Goal: Task Accomplishment & Management: Manage account settings

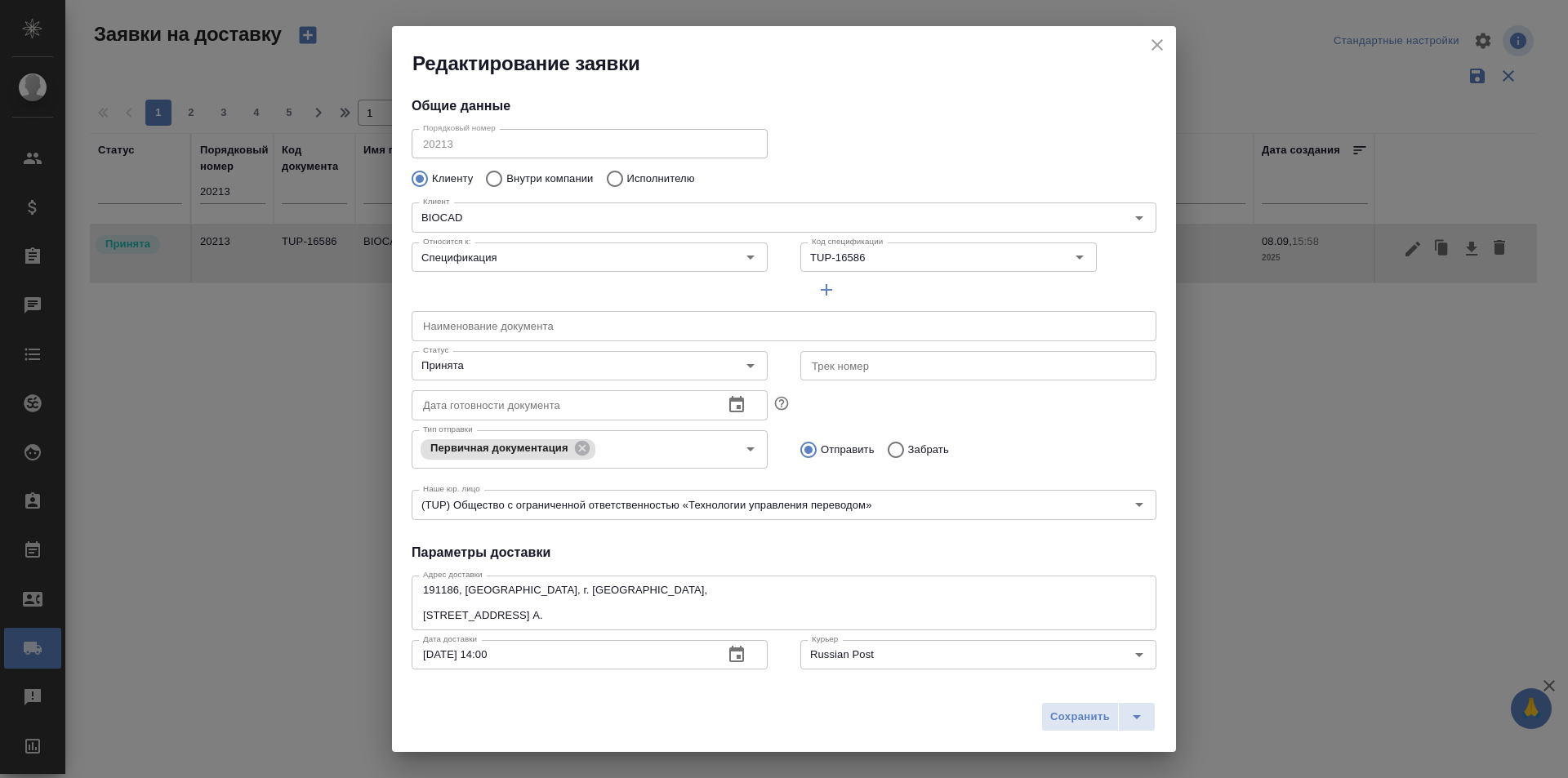
scroll to position [81, 0]
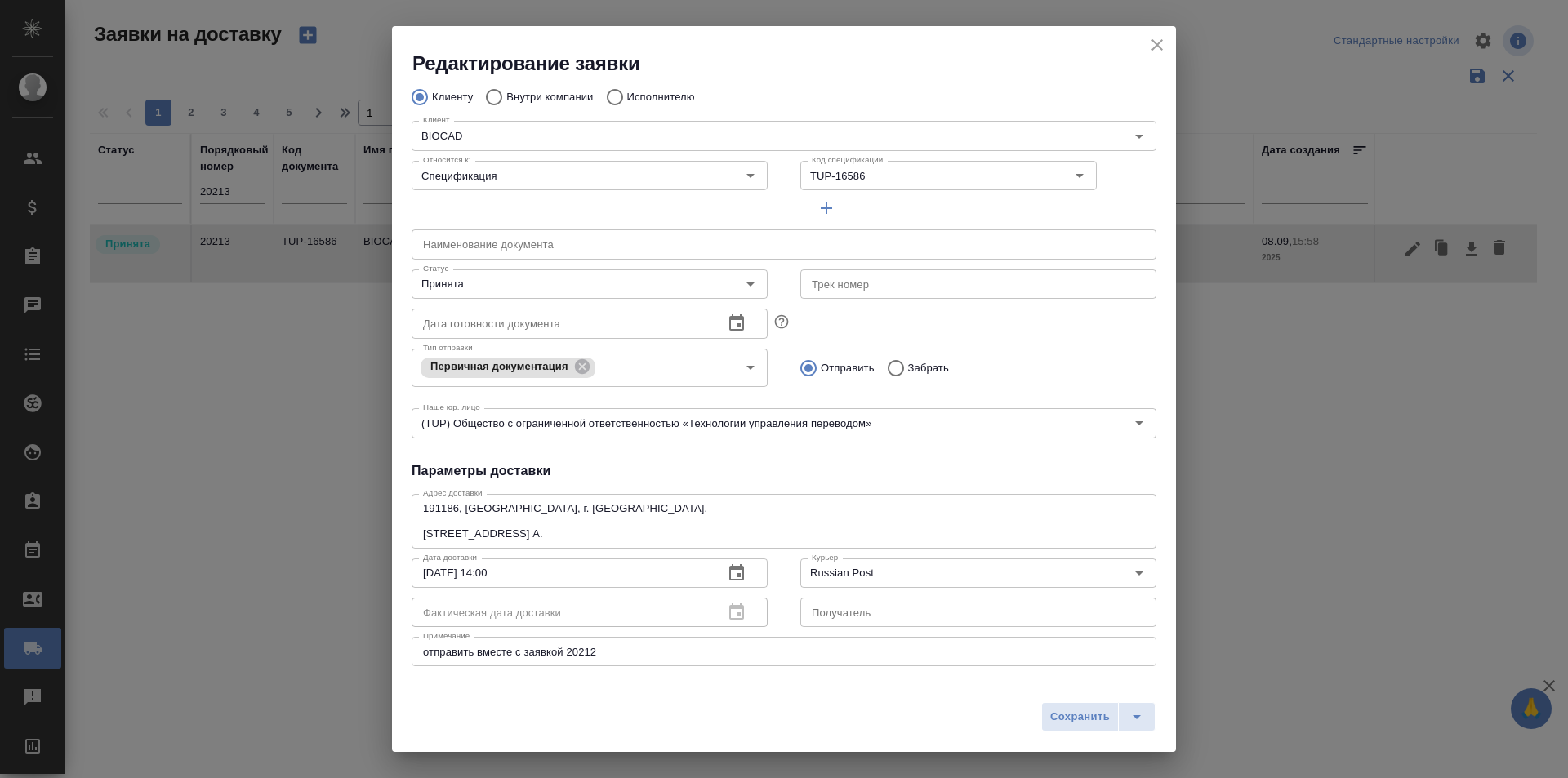
click at [1161, 43] on icon "close" at bounding box center [1157, 44] width 19 height 19
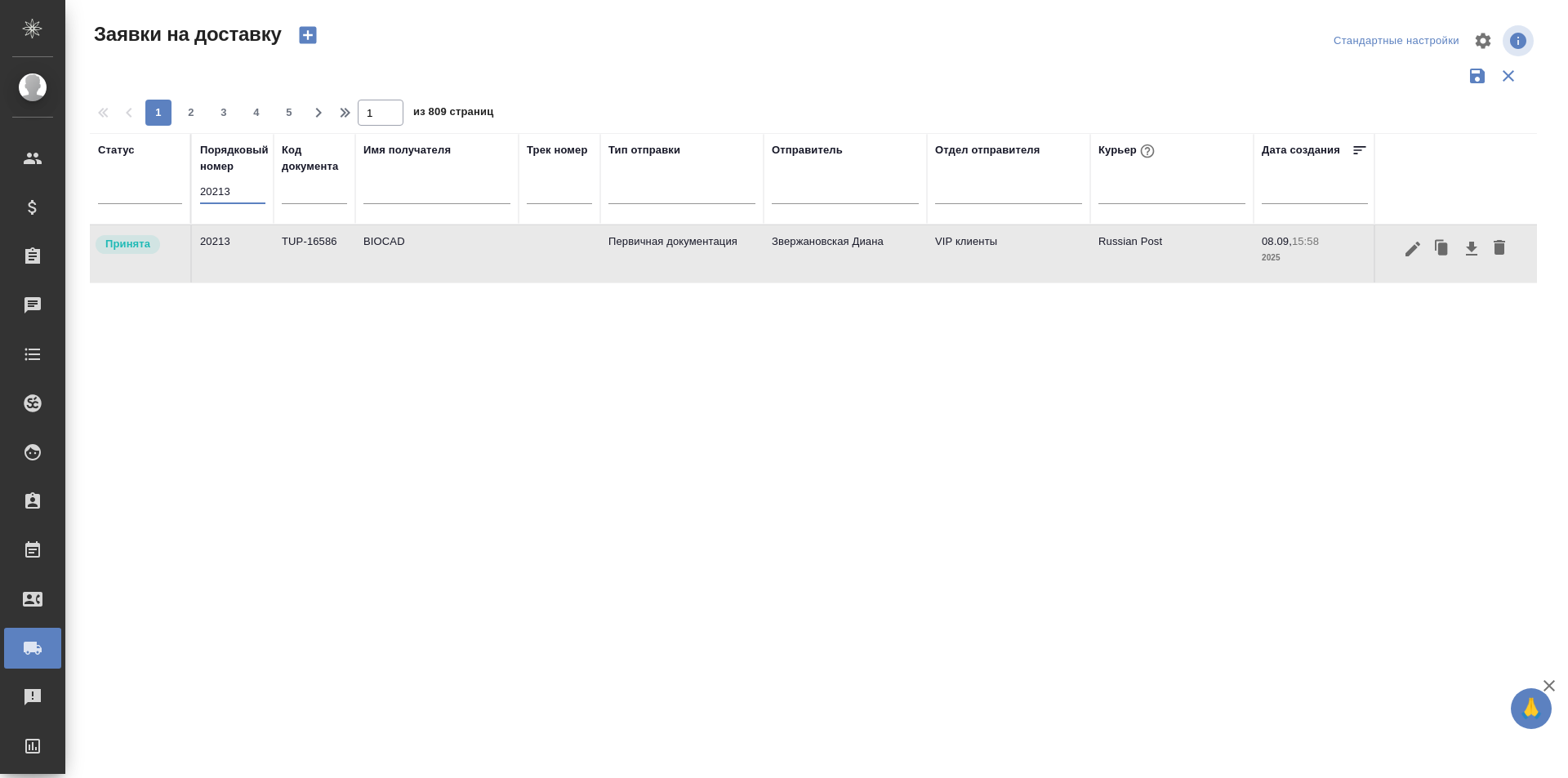
click at [209, 187] on input "20213" at bounding box center [232, 191] width 66 height 23
paste input "179"
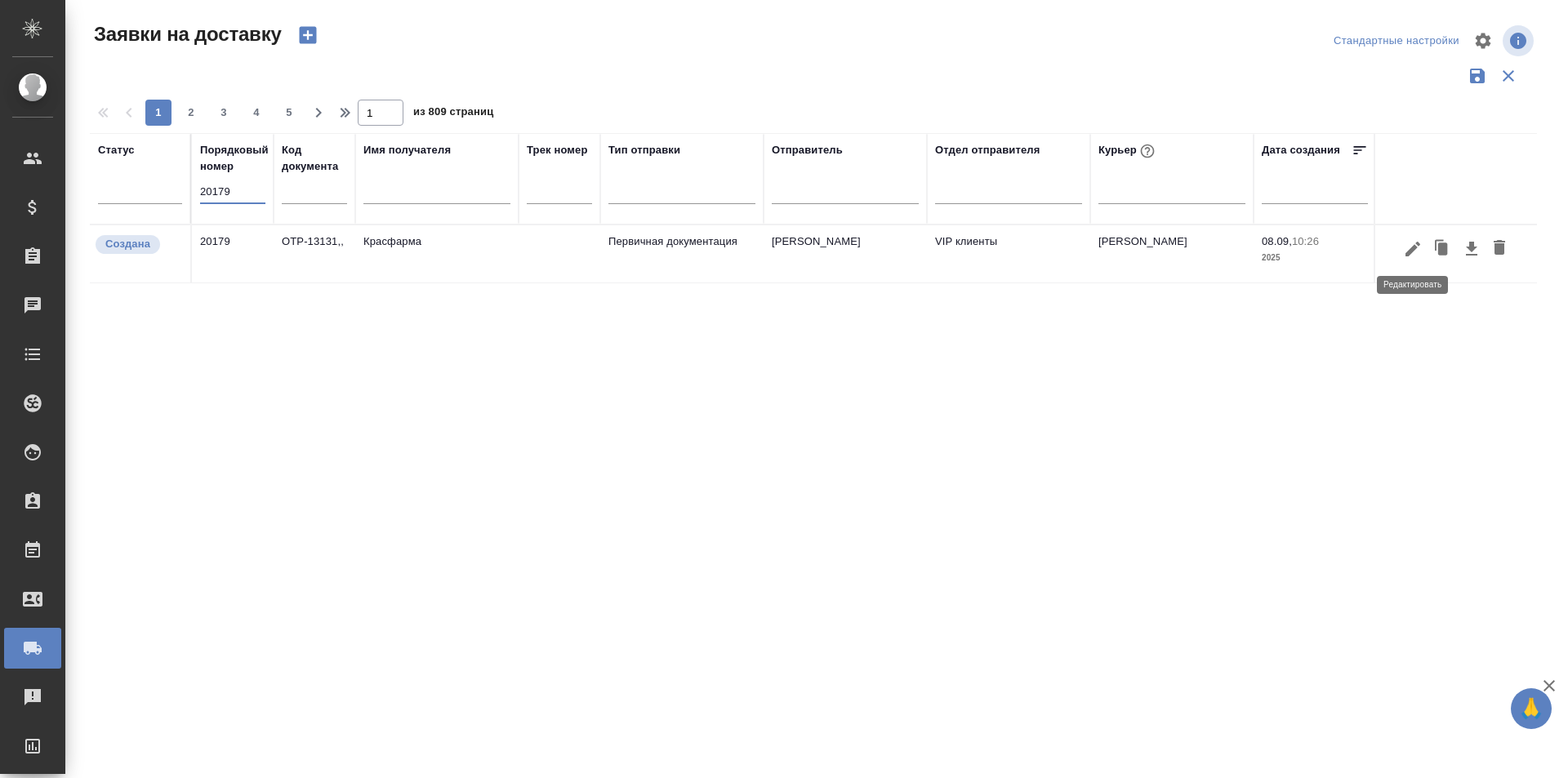
type input "20179"
click at [1406, 249] on icon "button" at bounding box center [1413, 249] width 19 height 19
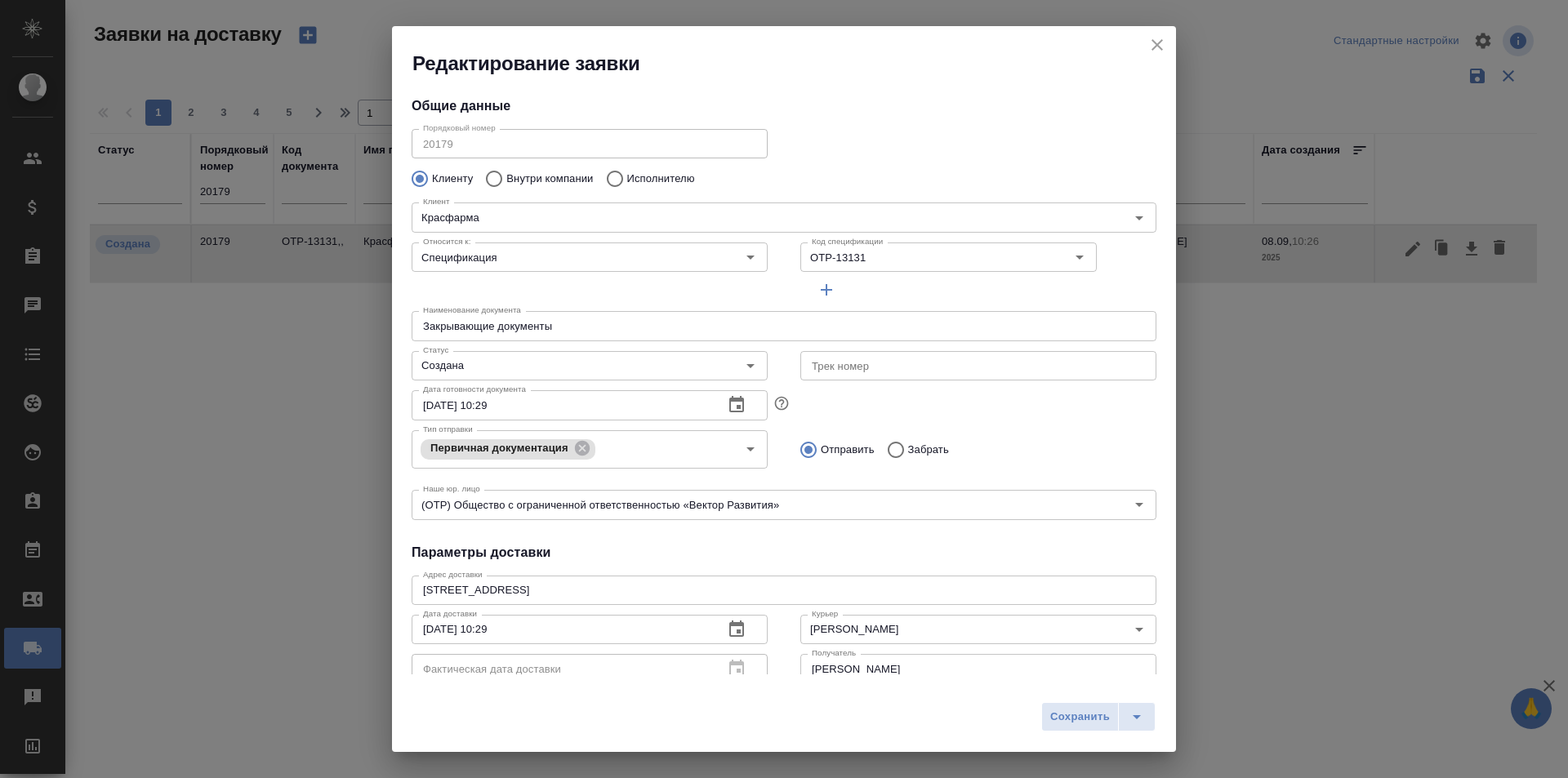
type input "Кузьмина Ксения"
type input "+7 (926) 091 19 79"
type input "Кабаргина Анна"
click at [563, 351] on div "Создана Статус" at bounding box center [589, 366] width 356 height 30
click at [542, 359] on input "Создана" at bounding box center [562, 365] width 291 height 19
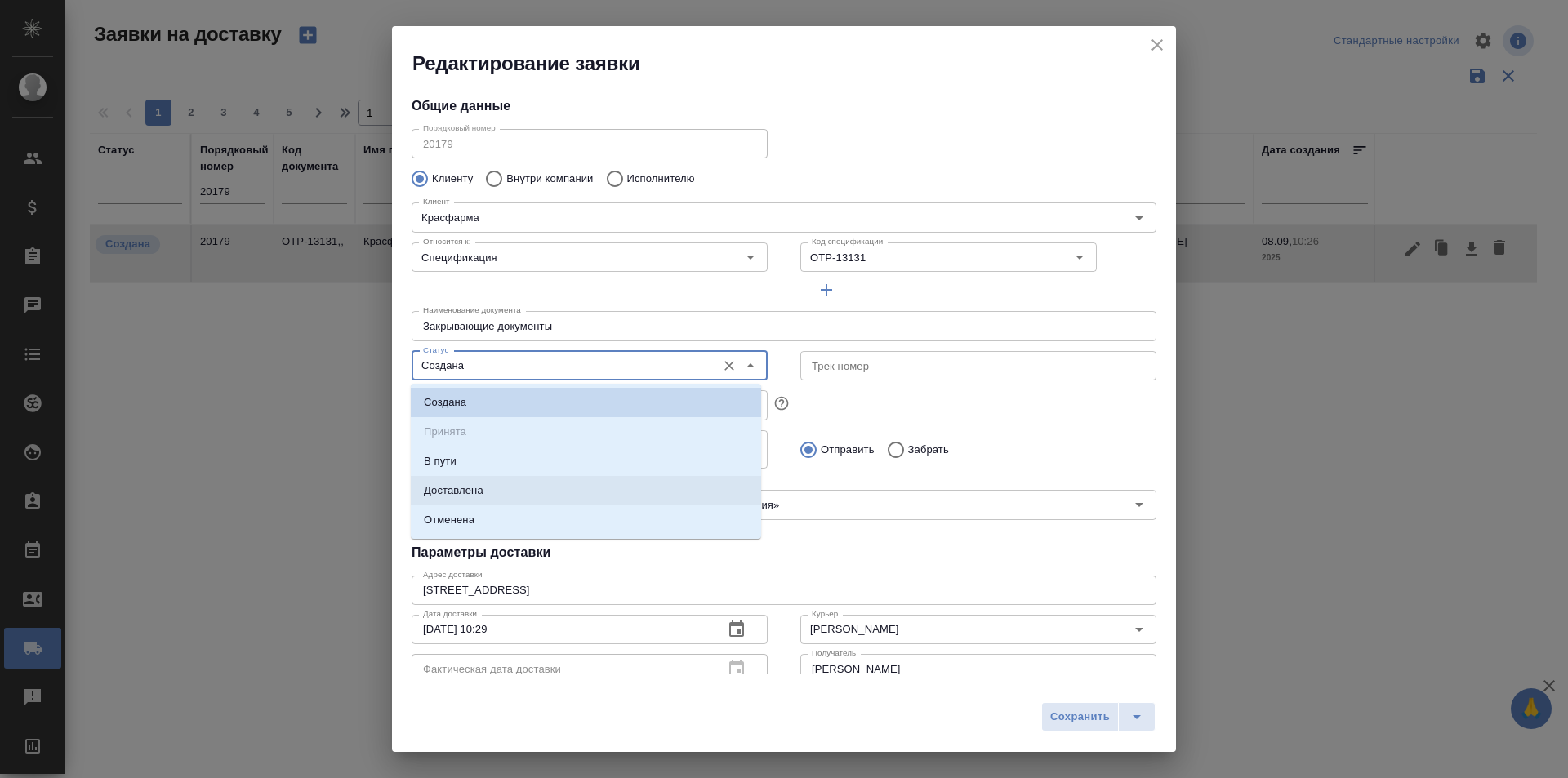
click at [508, 491] on li "Доставлена" at bounding box center [585, 491] width 350 height 30
type input "Доставлена"
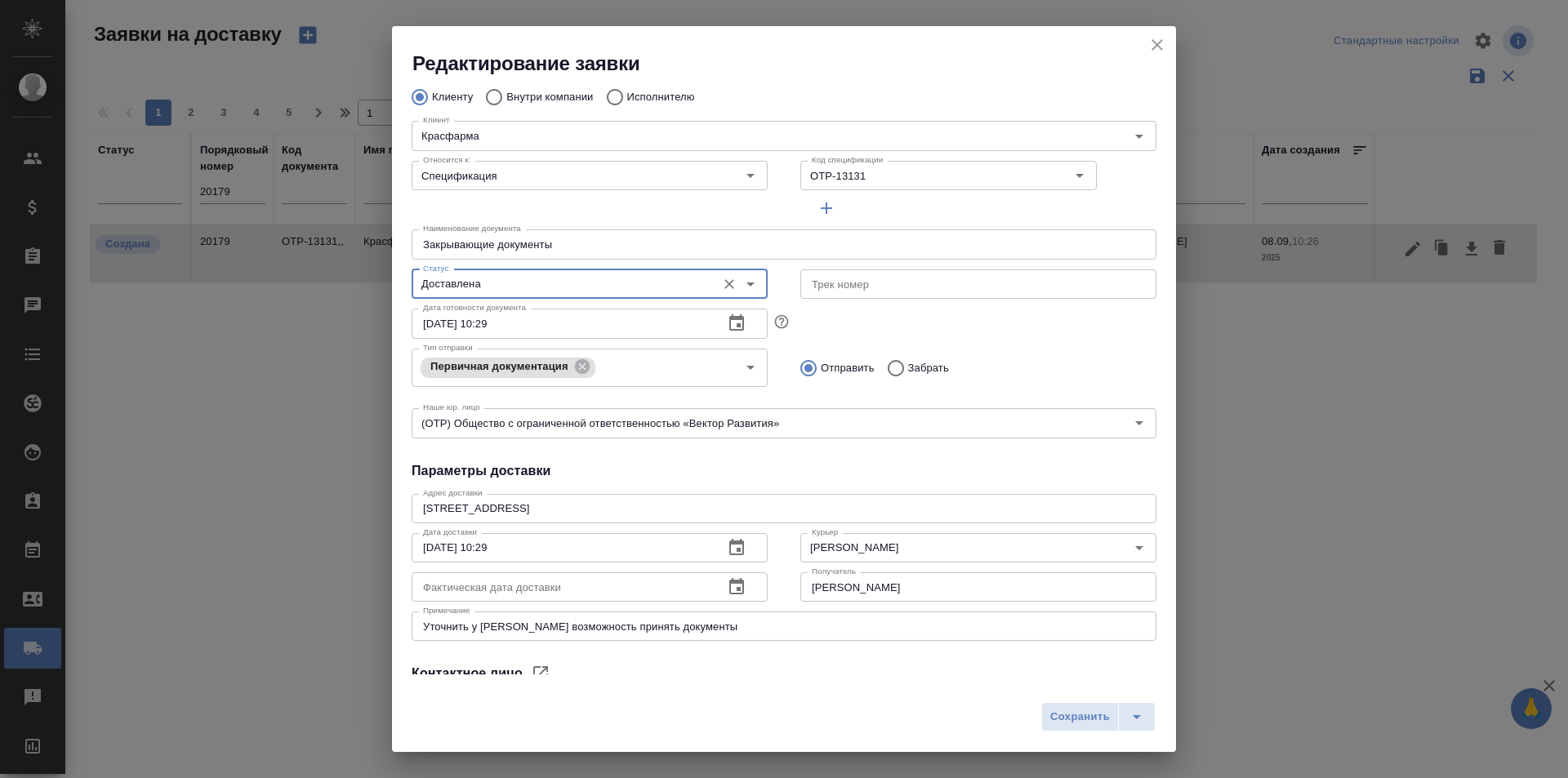
click at [729, 588] on icon "button" at bounding box center [737, 586] width 15 height 17
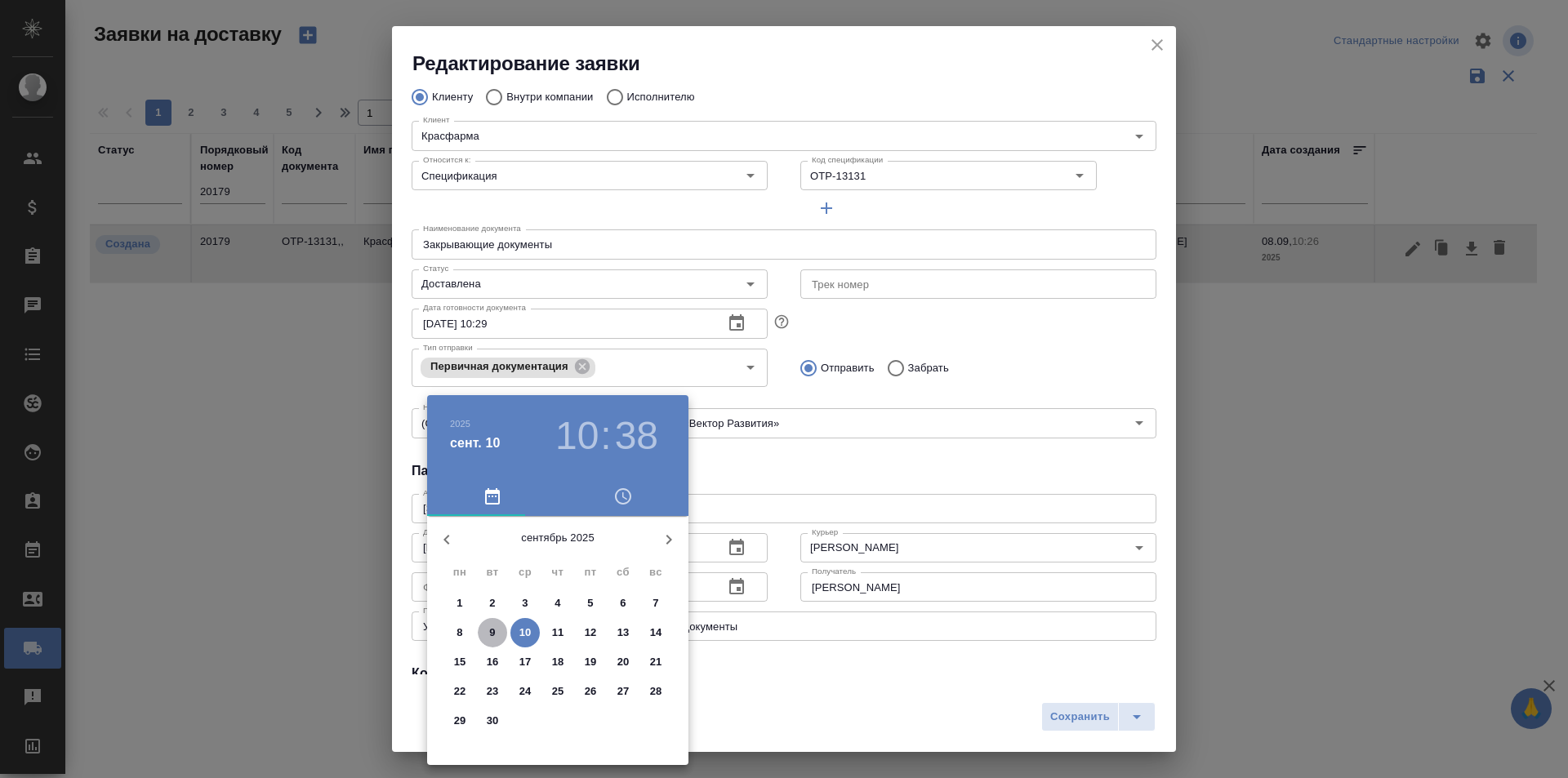
click at [492, 637] on p "9" at bounding box center [492, 633] width 6 height 17
type input "09.09.2025 10:38"
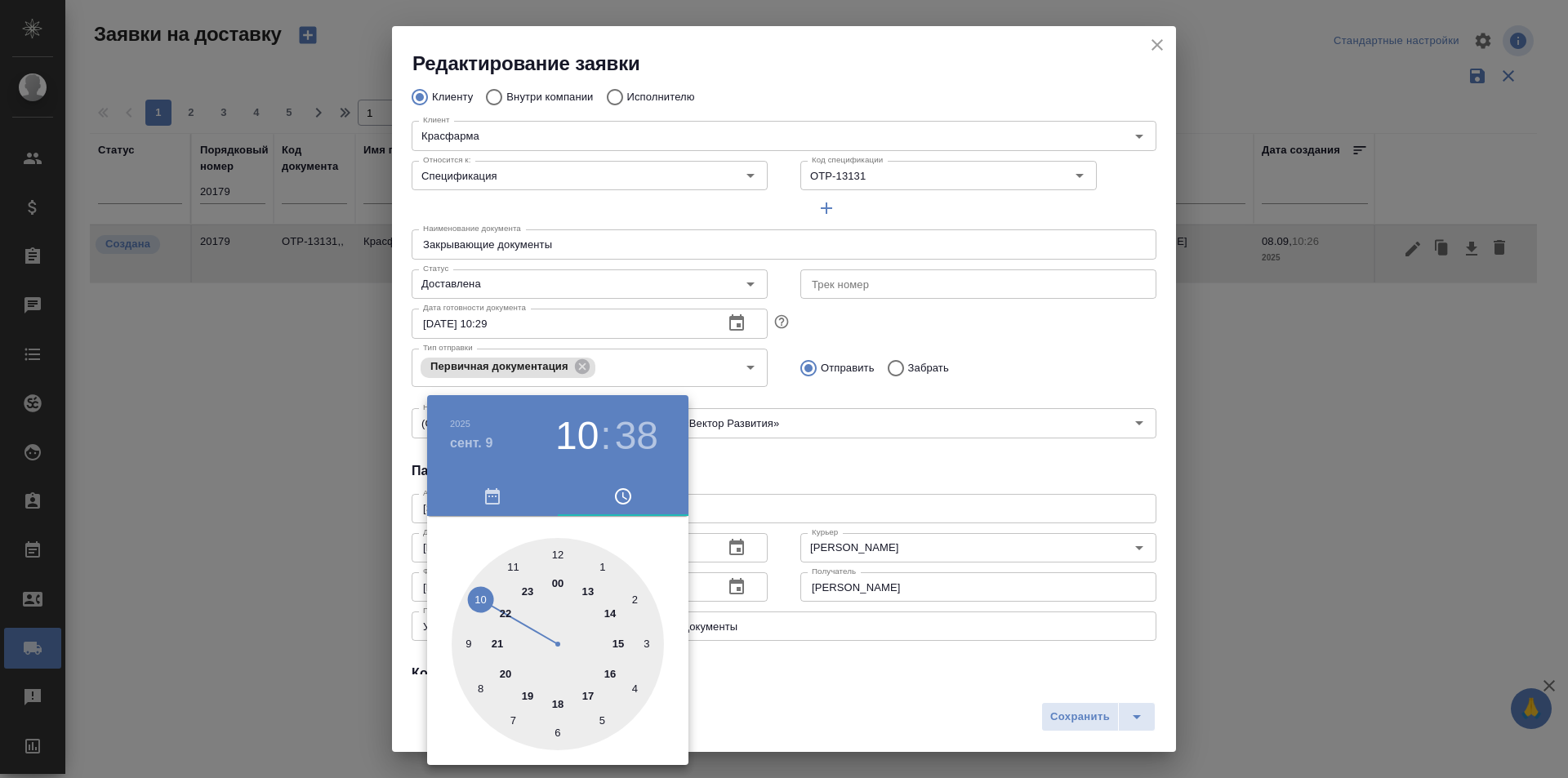
click at [1041, 699] on div at bounding box center [784, 389] width 1568 height 778
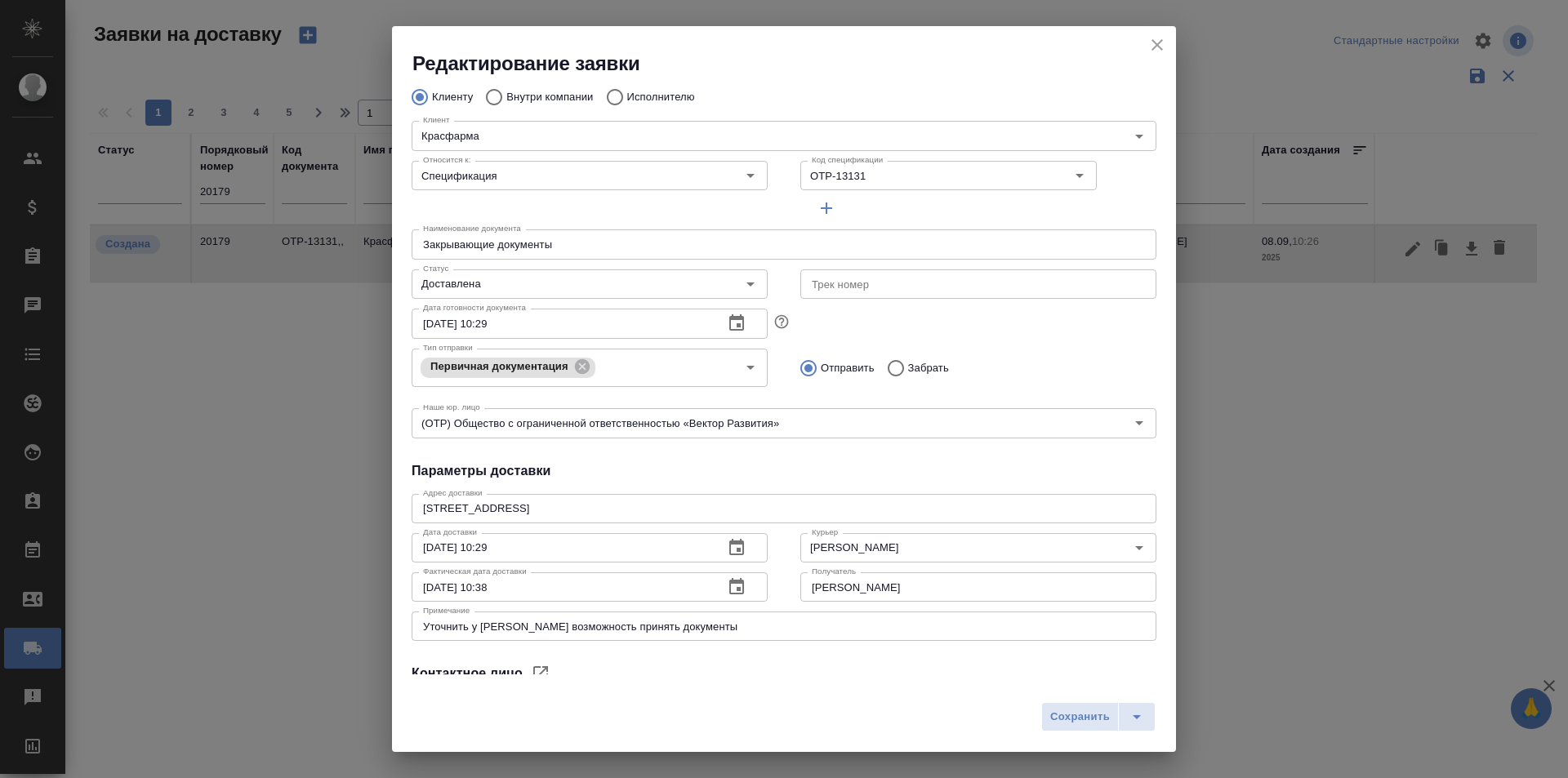
click at [1083, 713] on span "Сохранить" at bounding box center [1080, 717] width 59 height 18
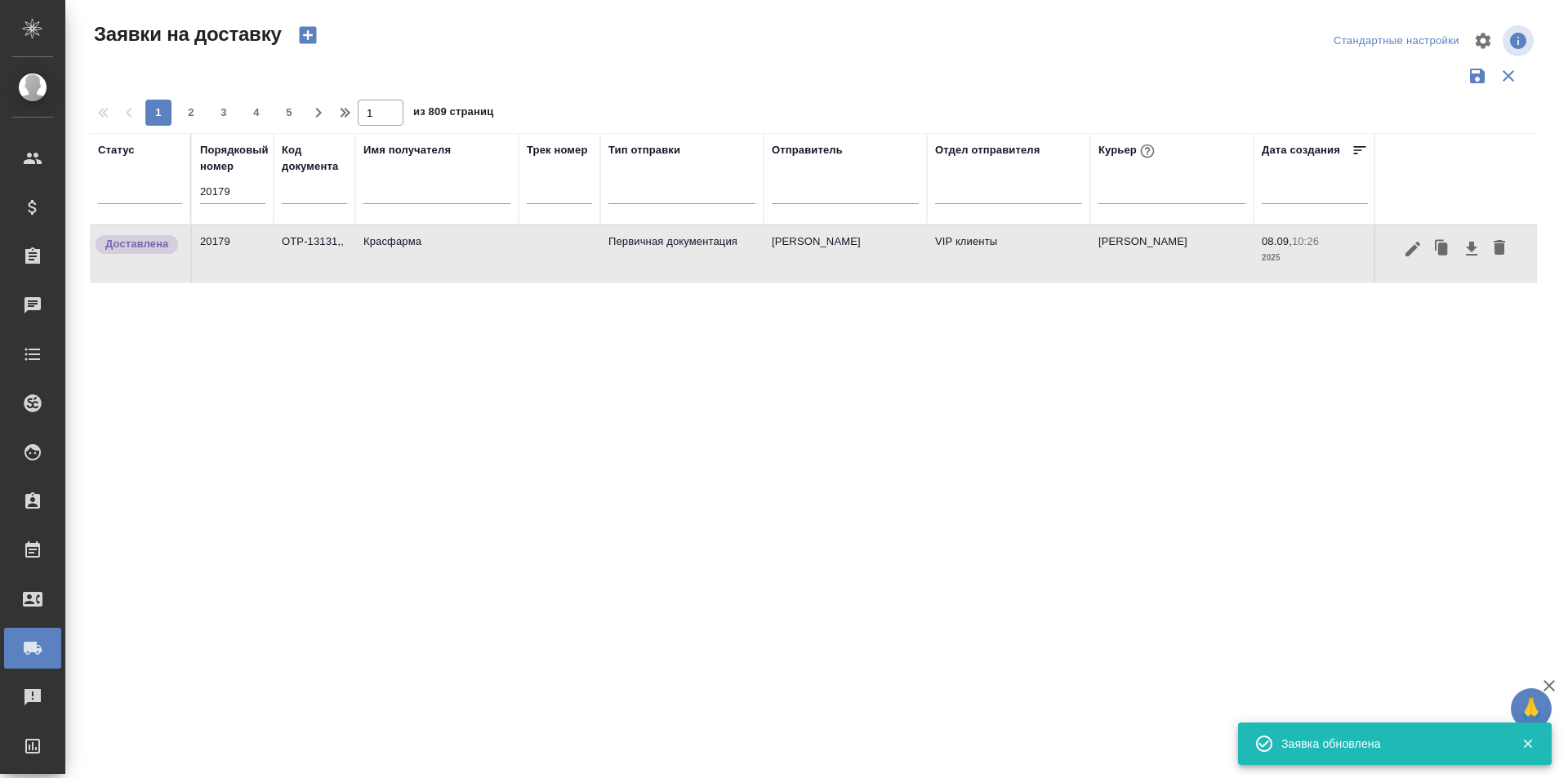
click at [218, 200] on input "20179" at bounding box center [232, 191] width 66 height 23
paste input "204"
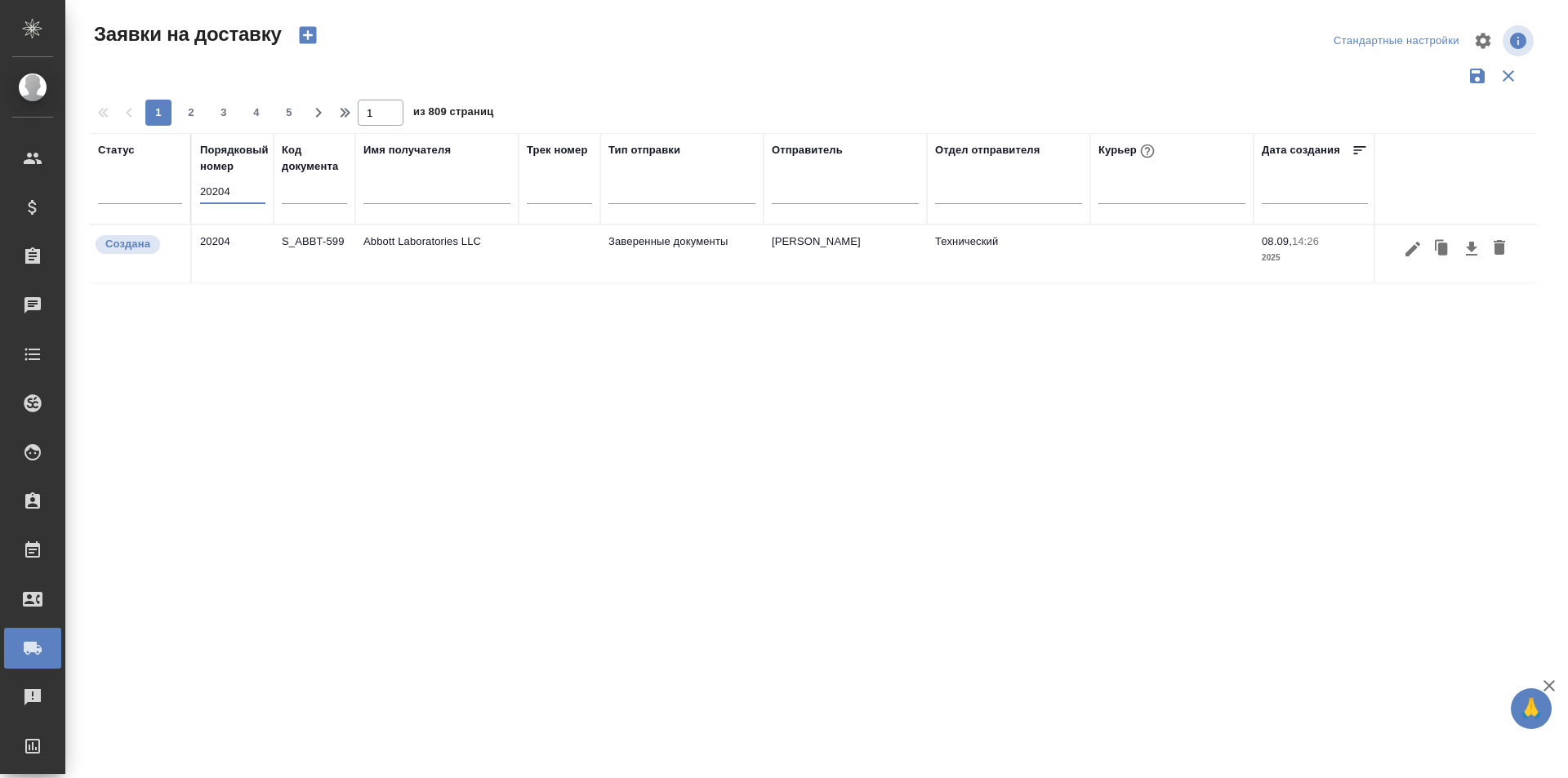
type input "20204"
click at [1410, 249] on icon "button" at bounding box center [1413, 249] width 15 height 15
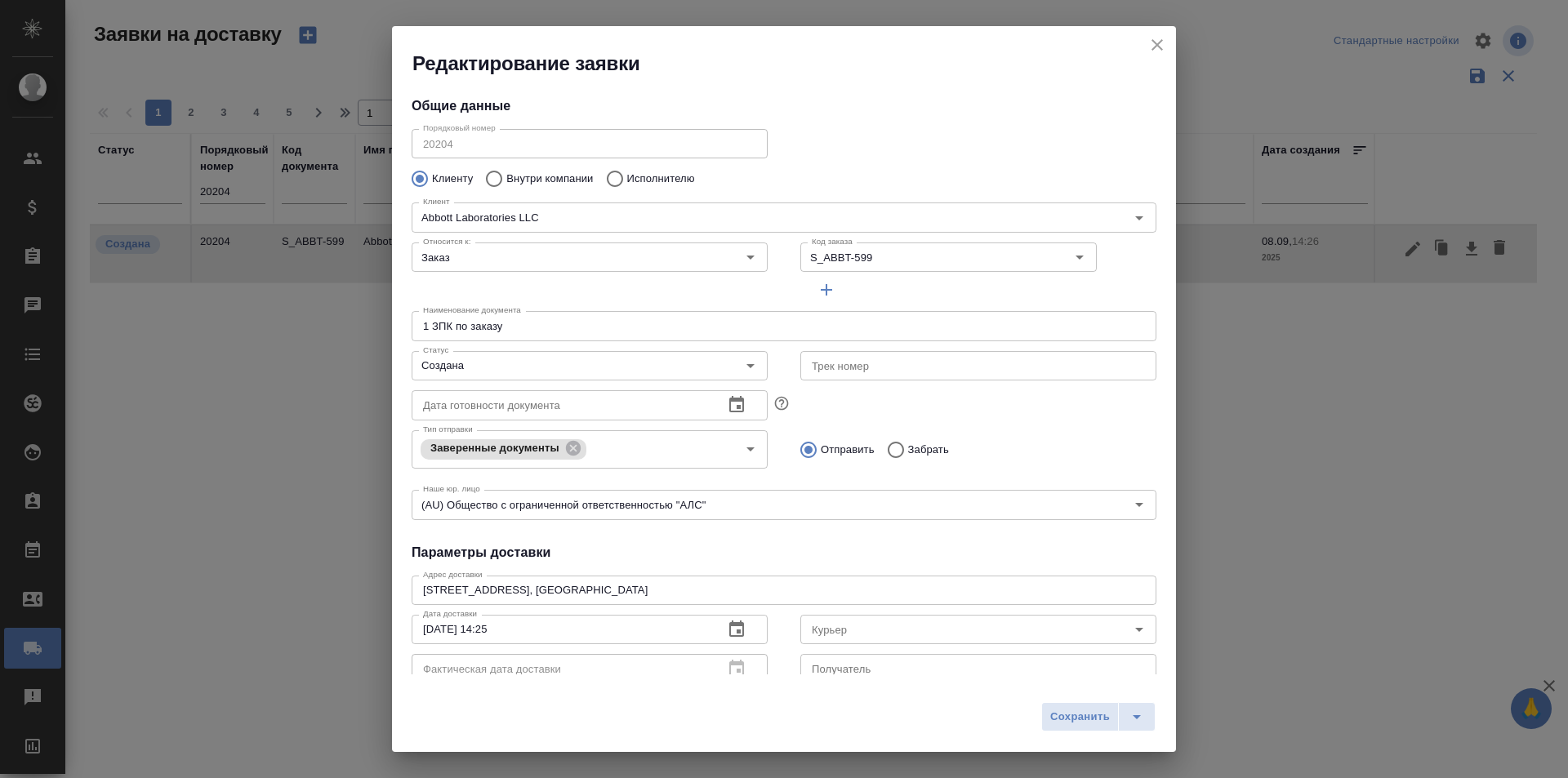
type input "Горожанина Настасья"
type input "+79201085090"
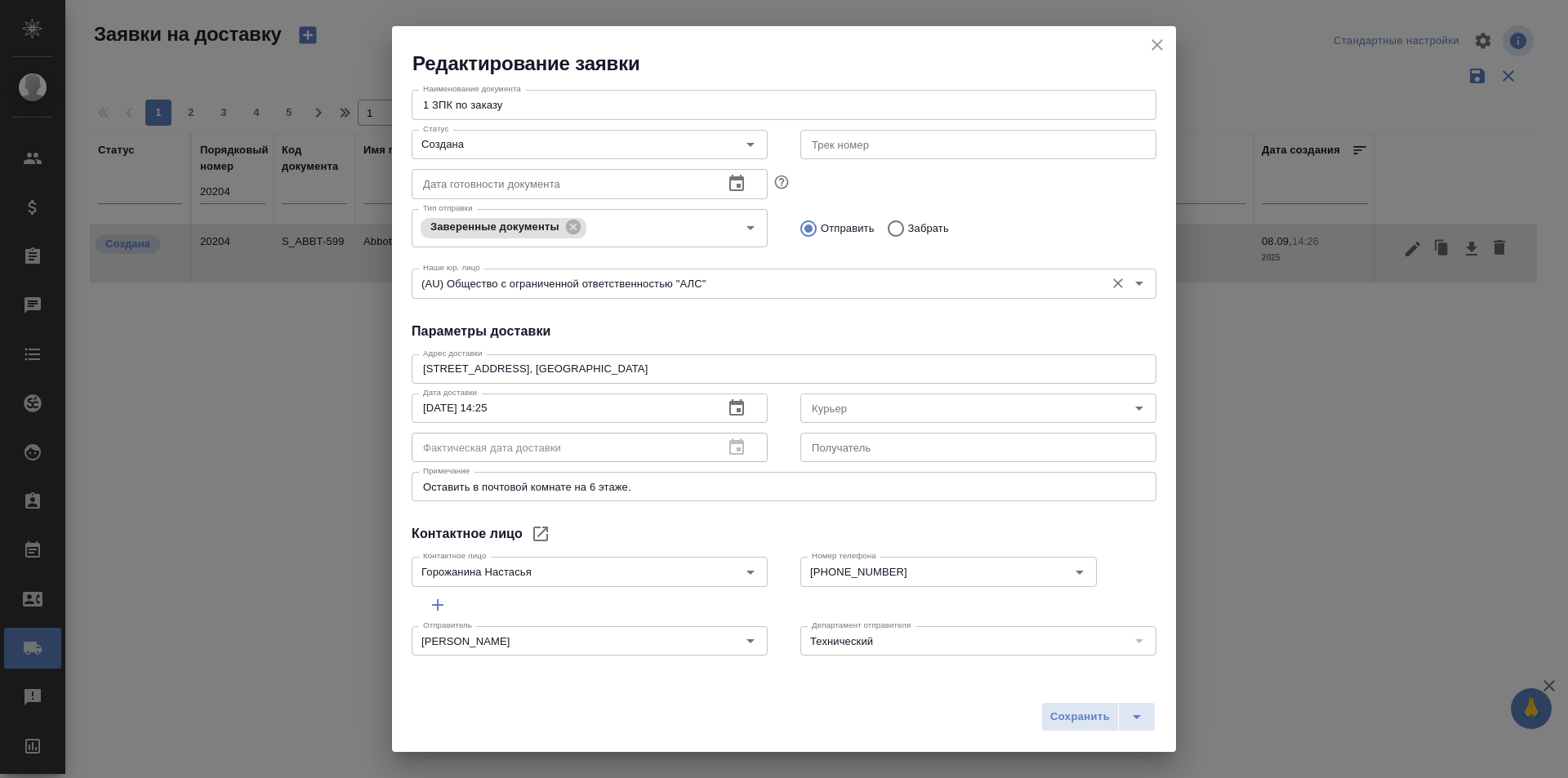
scroll to position [222, 0]
click at [1154, 44] on icon "close" at bounding box center [1157, 44] width 19 height 19
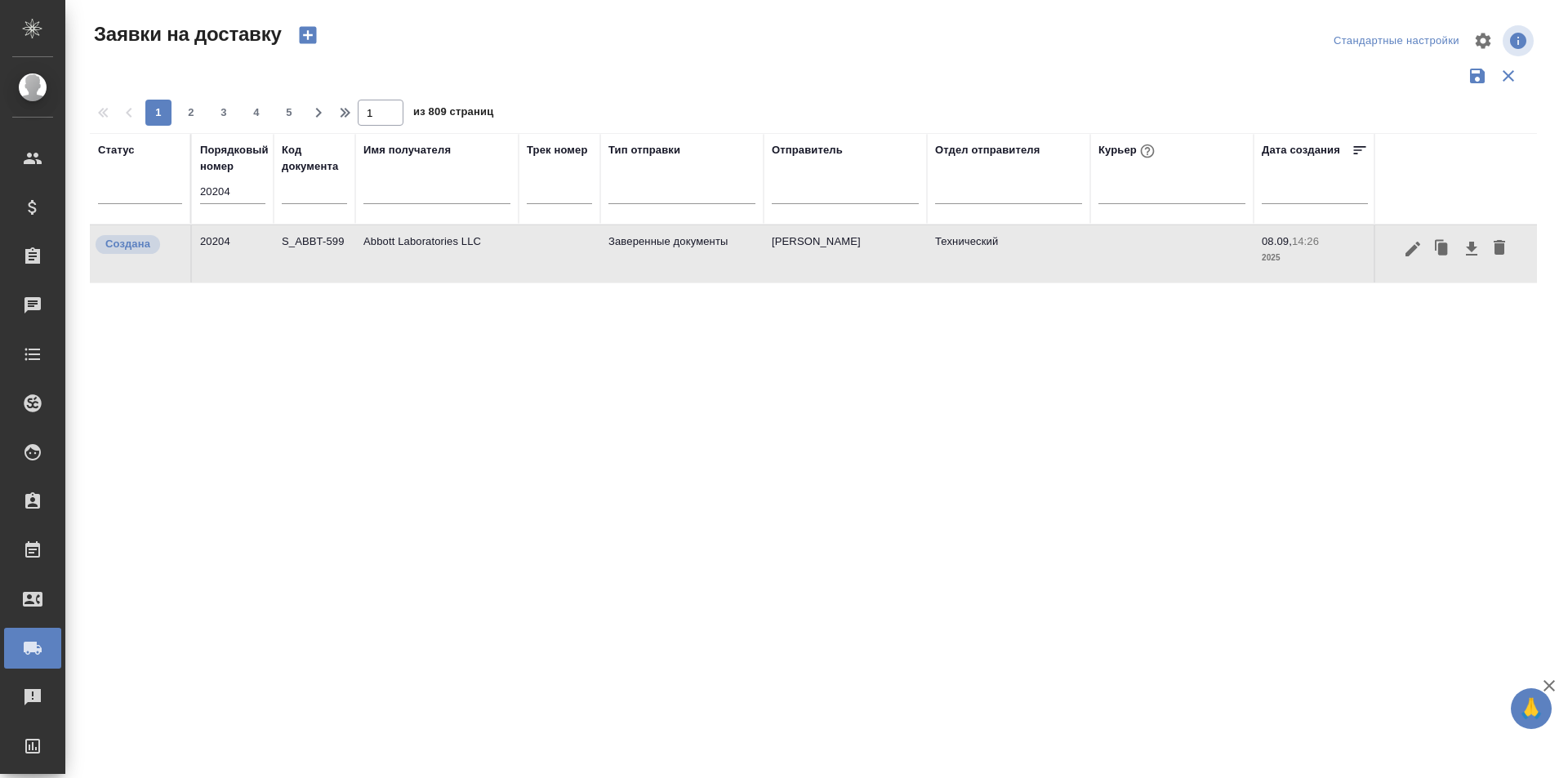
click at [238, 187] on input "20204" at bounding box center [232, 191] width 66 height 23
paste input "15"
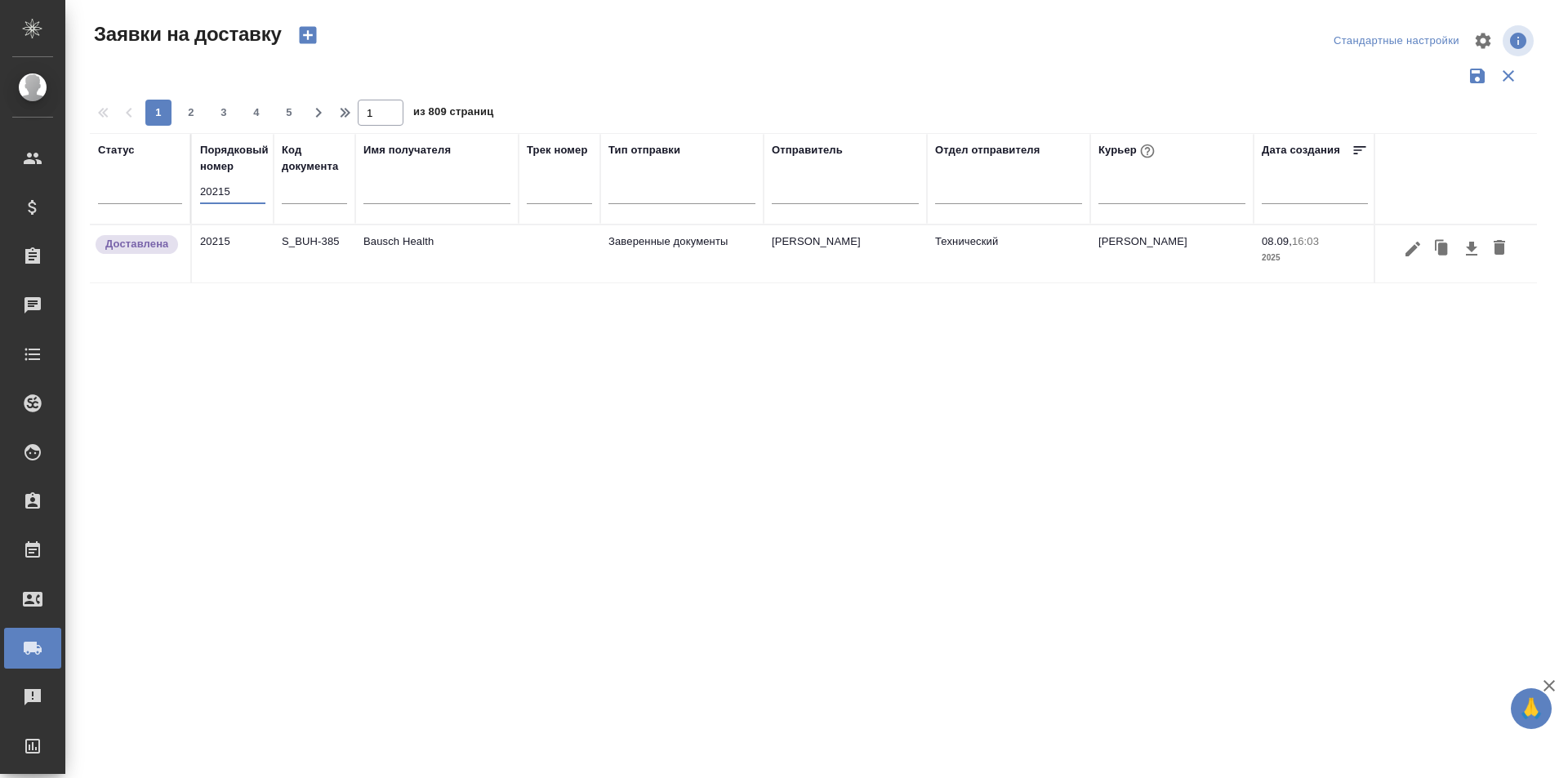
click at [229, 192] on input "20215" at bounding box center [232, 191] width 66 height 23
paste input "176"
type input "20176"
click at [1415, 249] on icon "button" at bounding box center [1413, 249] width 19 height 19
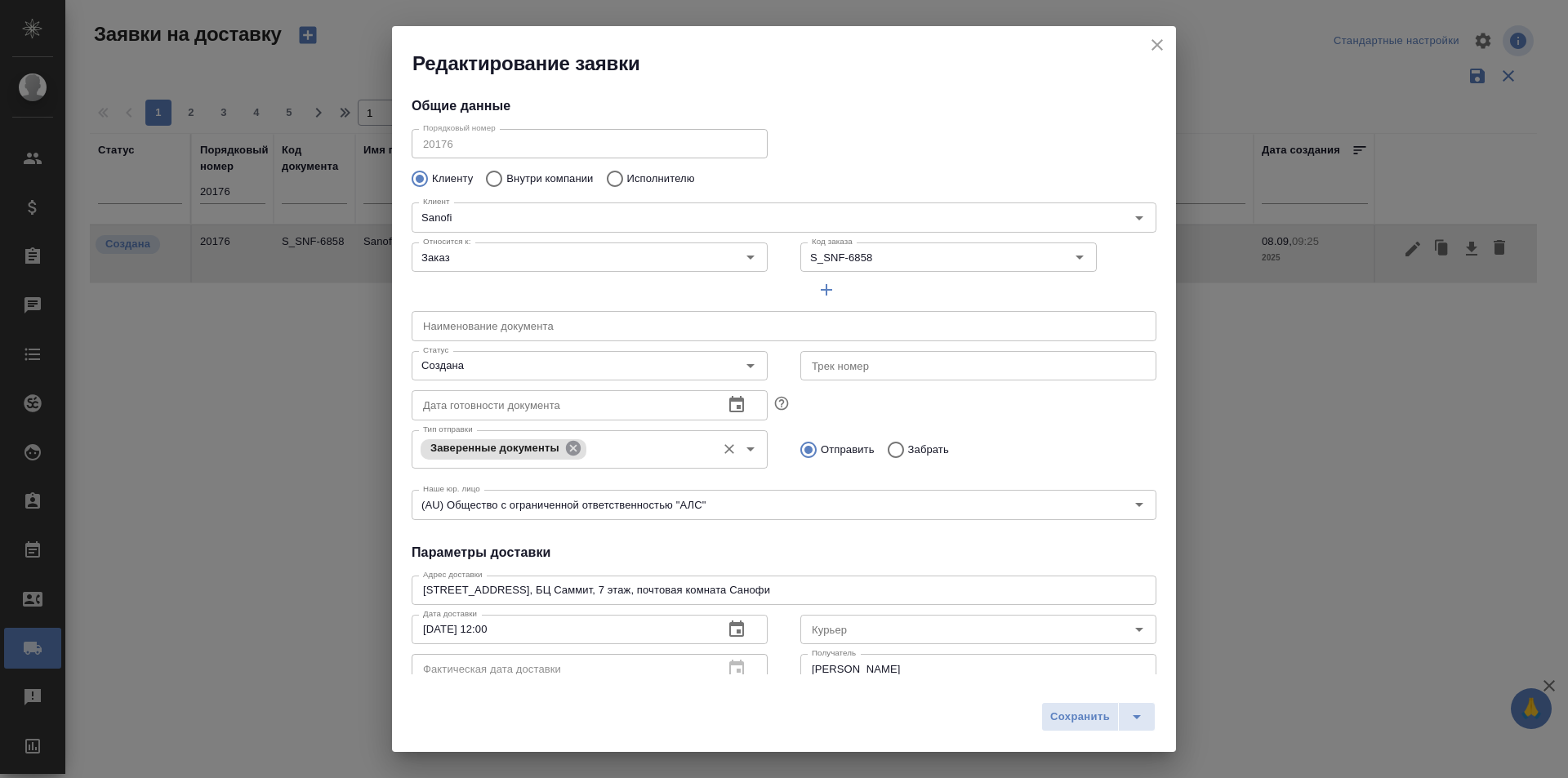
type input "Solomonova Ekaterina"
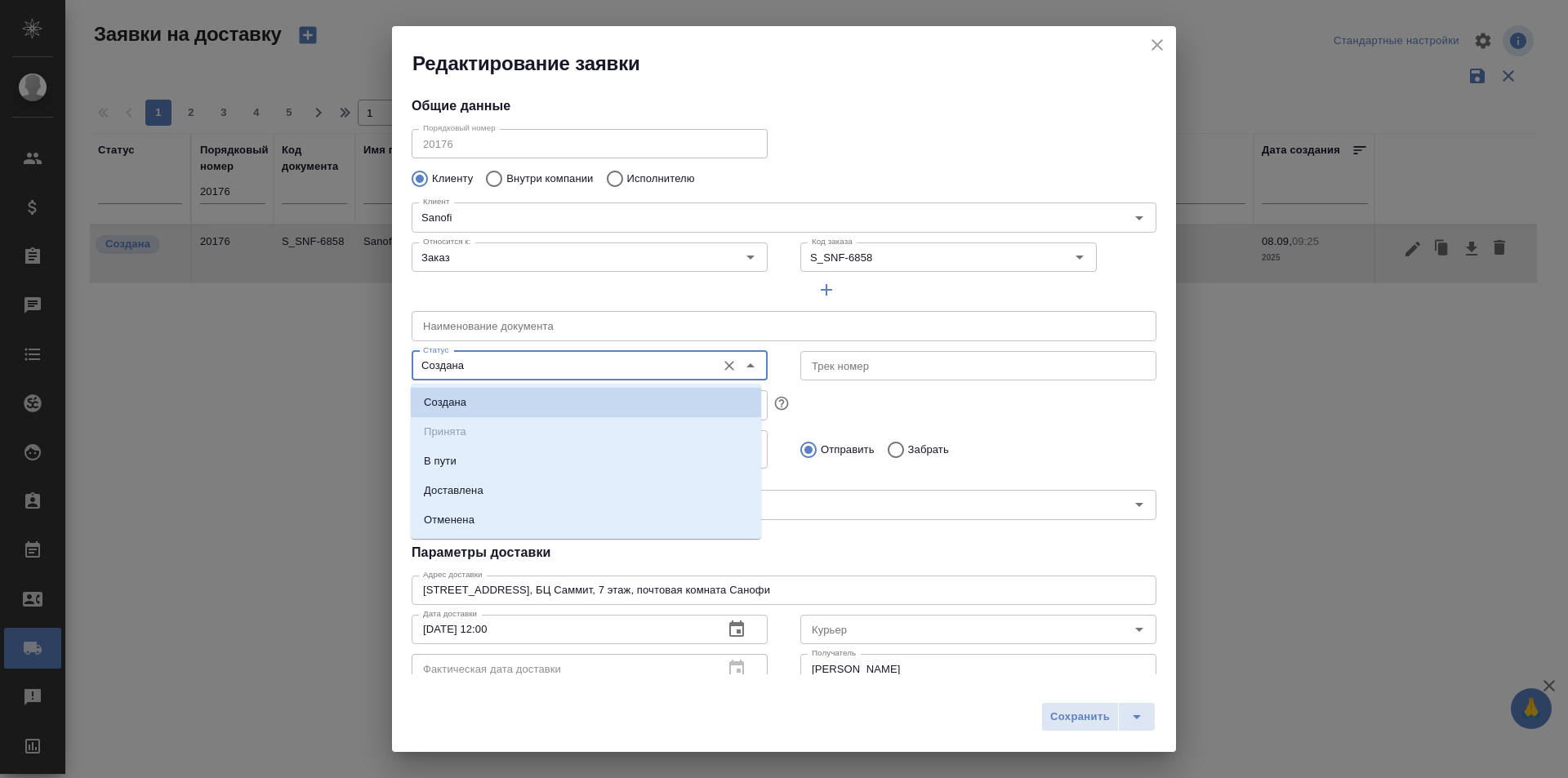
click at [508, 363] on input "Создана" at bounding box center [562, 365] width 291 height 19
click at [483, 488] on p "Доставлена" at bounding box center [454, 491] width 59 height 17
type input "Доставлена"
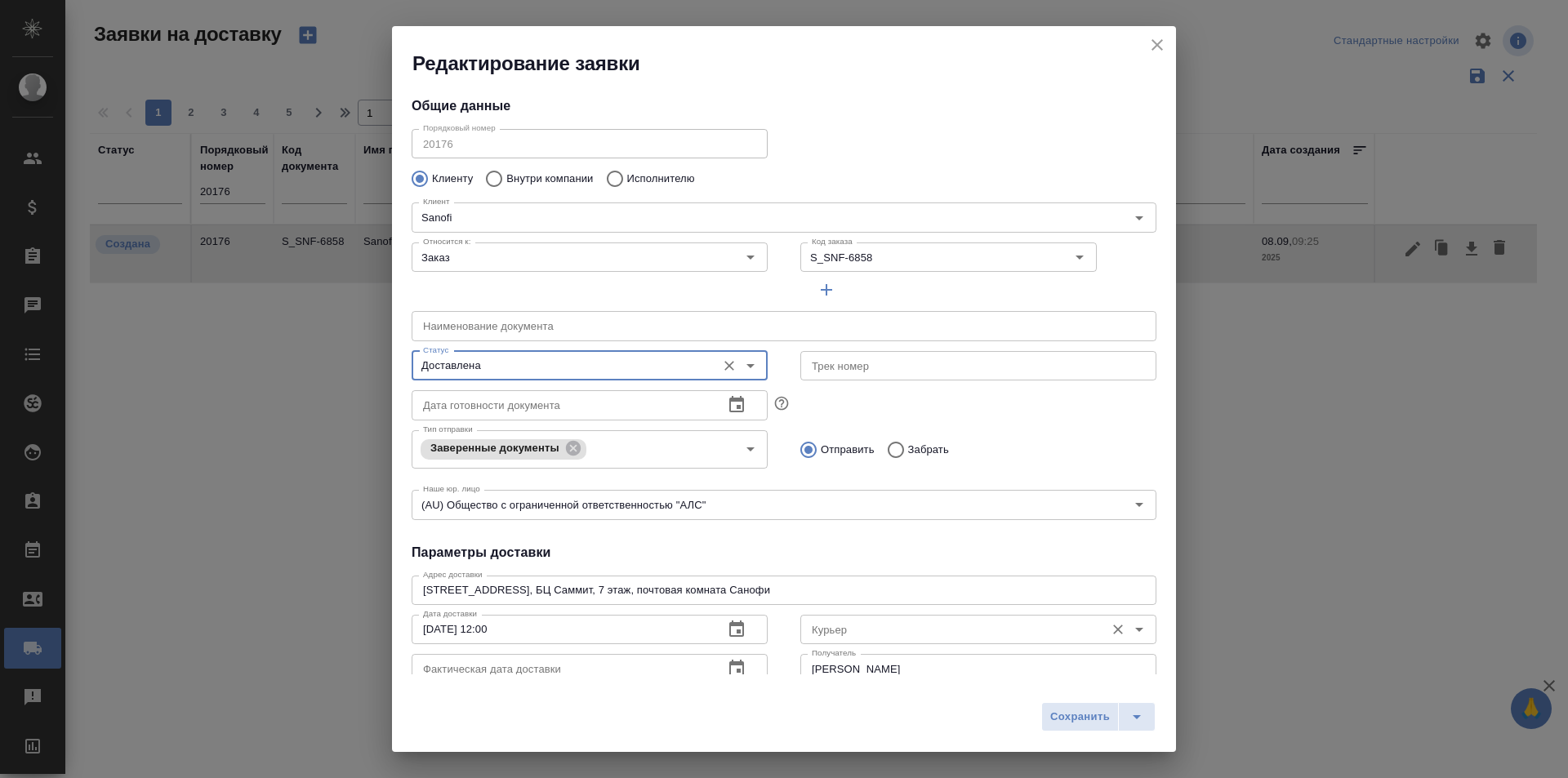
click at [920, 620] on input "Курьер" at bounding box center [950, 629] width 291 height 19
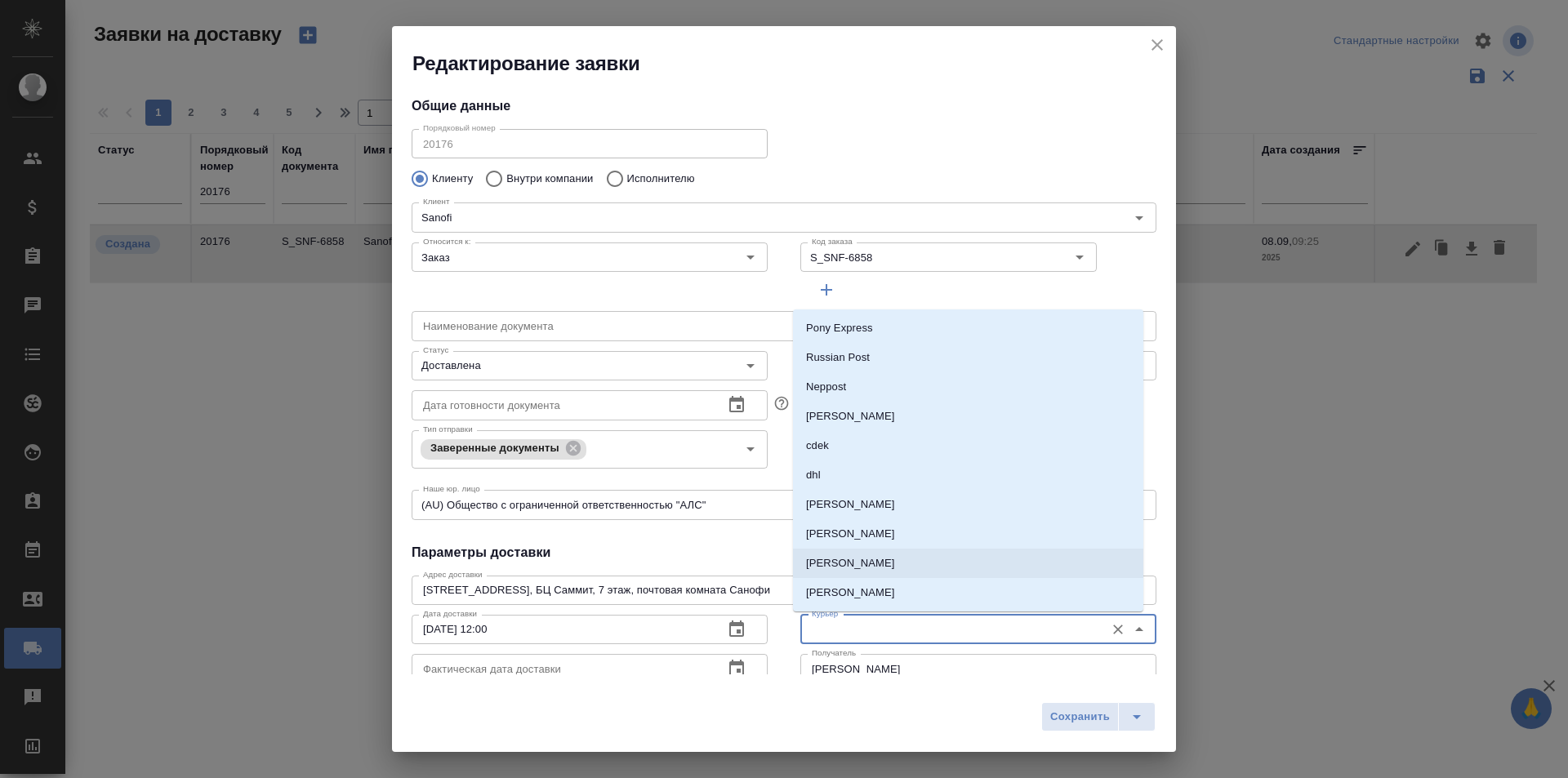
click at [895, 555] on p "[PERSON_NAME]" at bounding box center [851, 564] width 89 height 17
type input "[PERSON_NAME]"
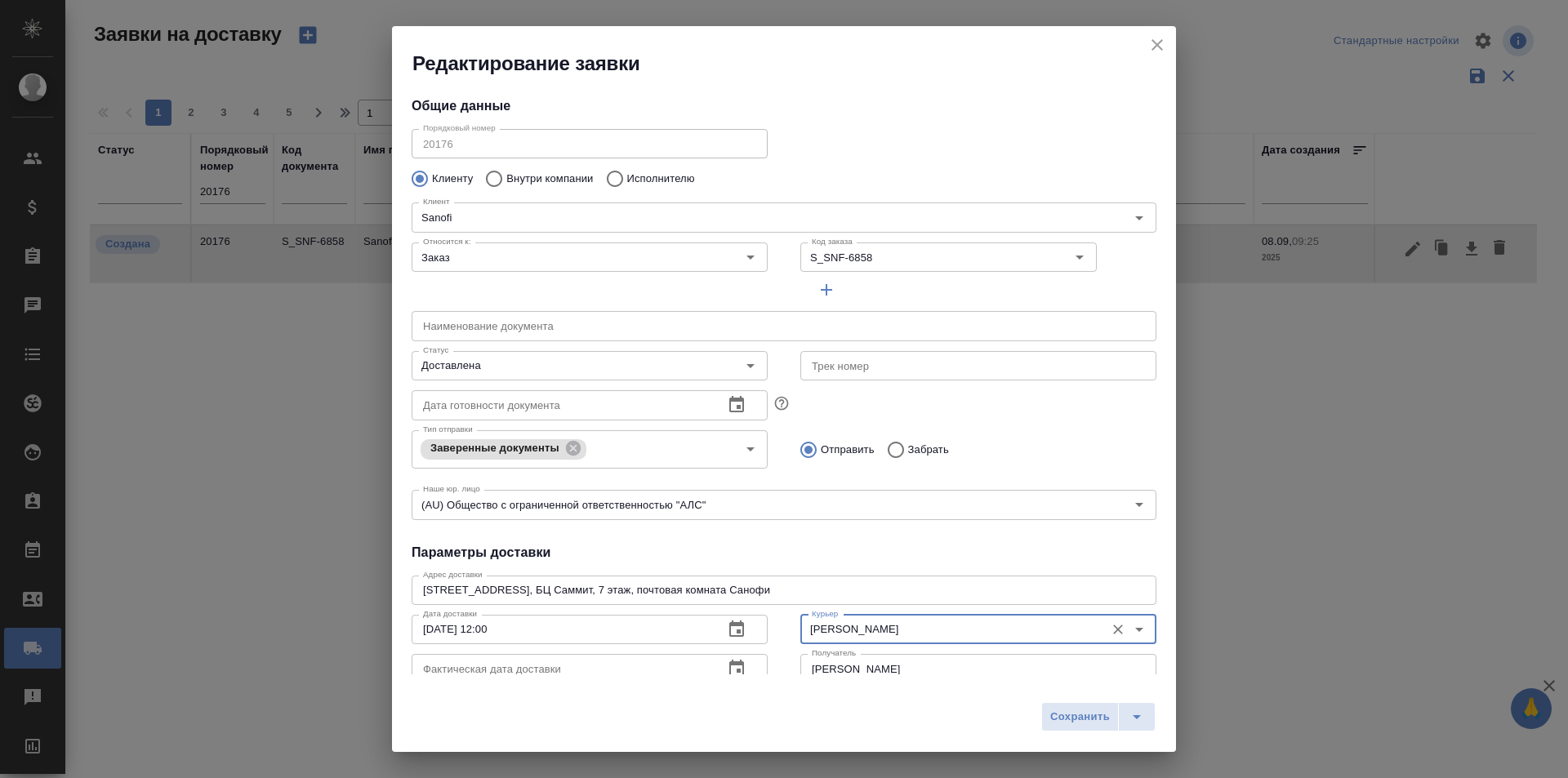
click at [727, 664] on icon "button" at bounding box center [736, 668] width 19 height 19
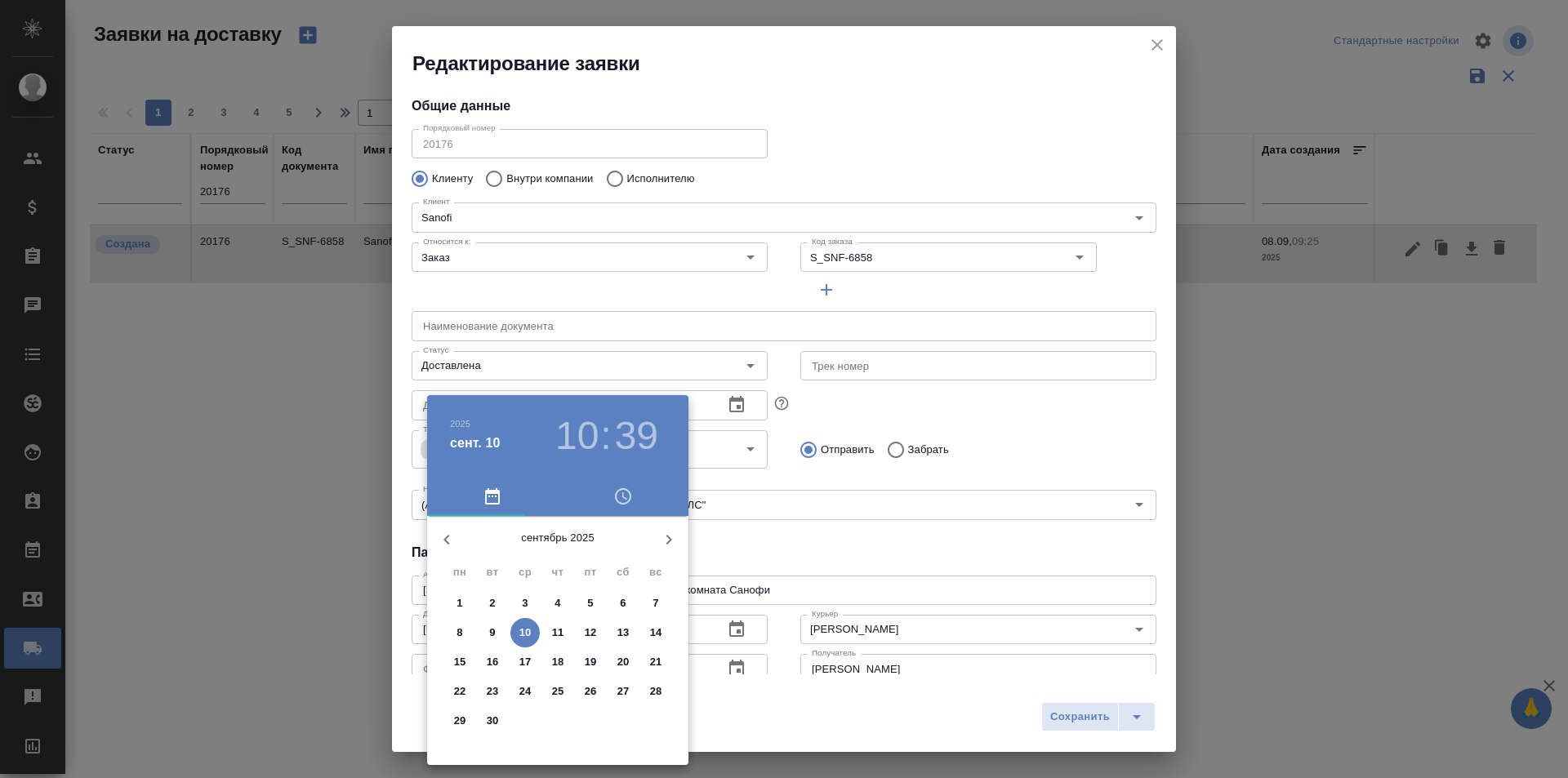
click at [491, 626] on p "9" at bounding box center [492, 633] width 6 height 17
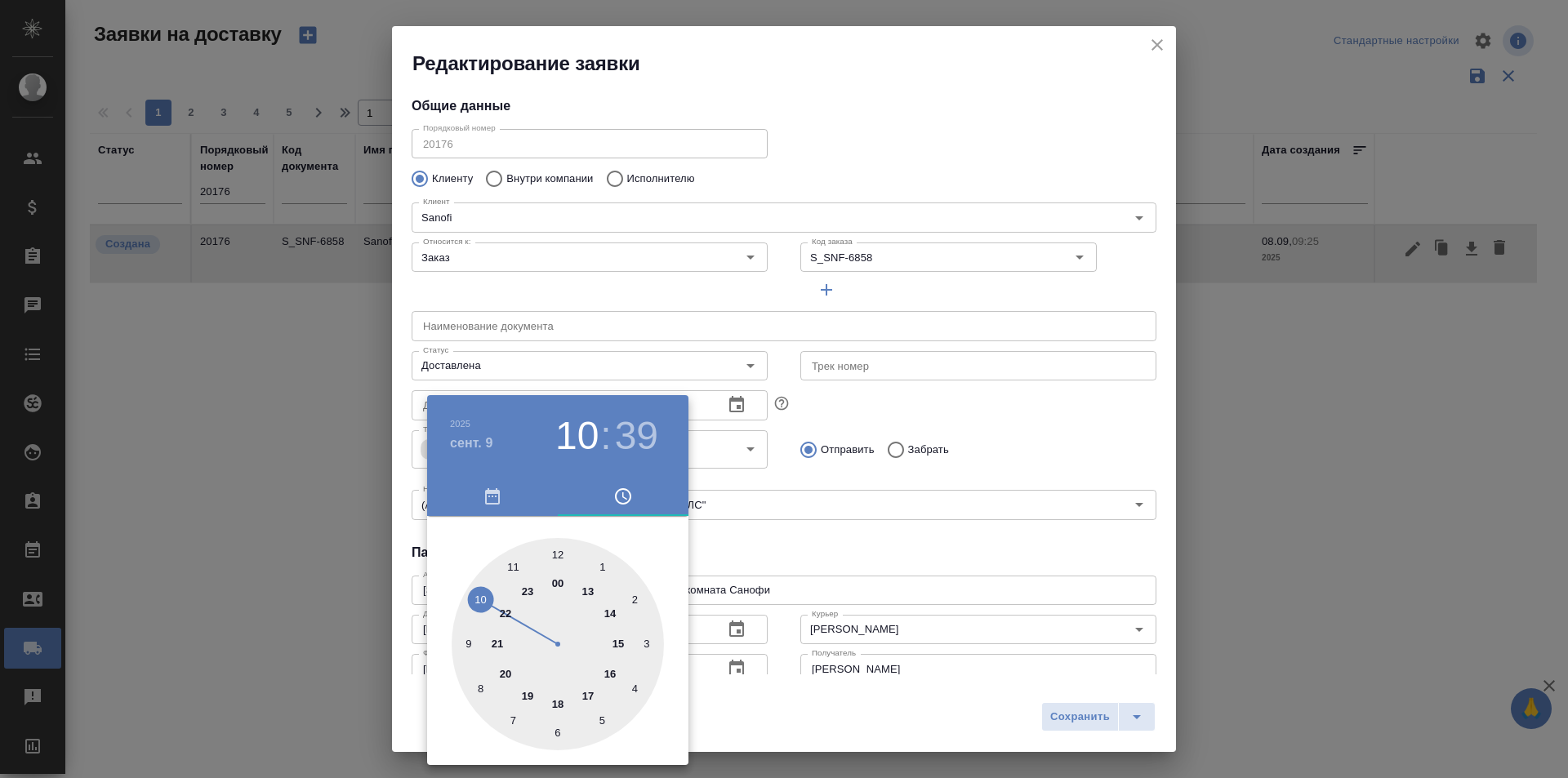
click at [612, 627] on div at bounding box center [558, 644] width 213 height 213
type input "09.09.2025 14:39"
click at [1063, 718] on div at bounding box center [784, 389] width 1568 height 778
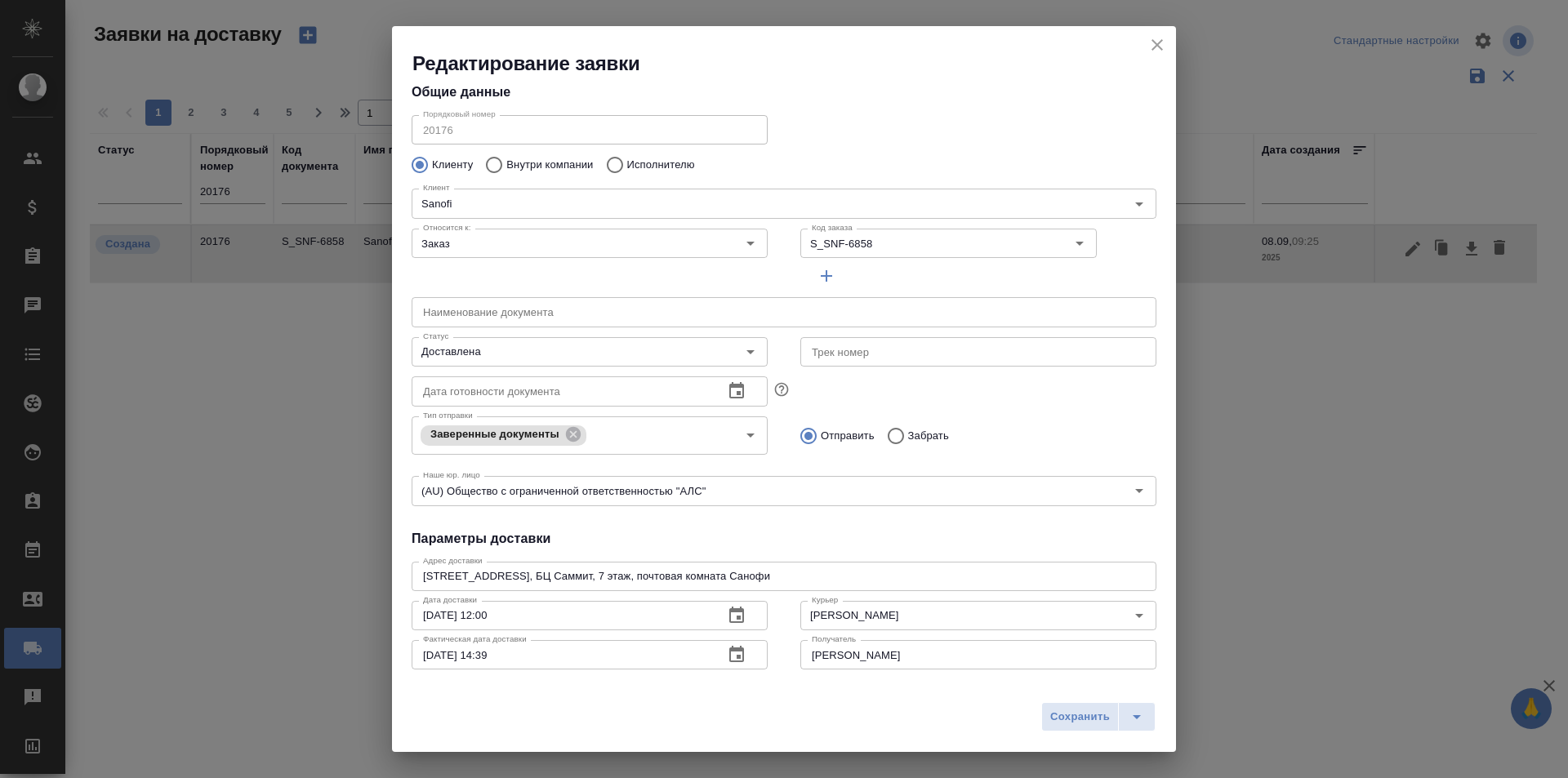
click at [1066, 716] on span "Сохранить" at bounding box center [1080, 717] width 59 height 18
type input "Создана"
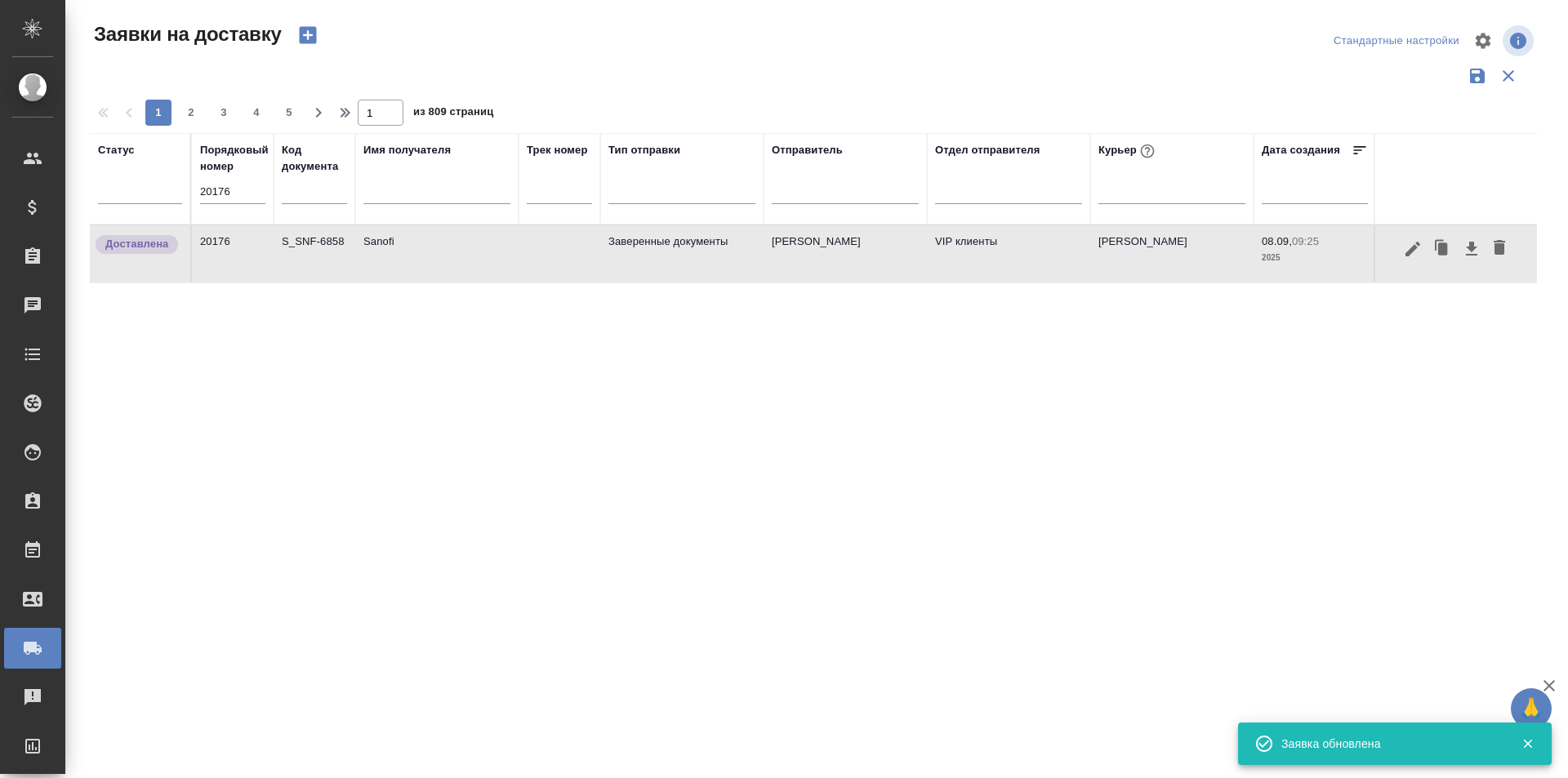
click at [250, 178] on div "Порядковый номер 20176" at bounding box center [232, 179] width 66 height 74
click at [250, 185] on input "20176" at bounding box center [232, 191] width 66 height 23
paste input "241"
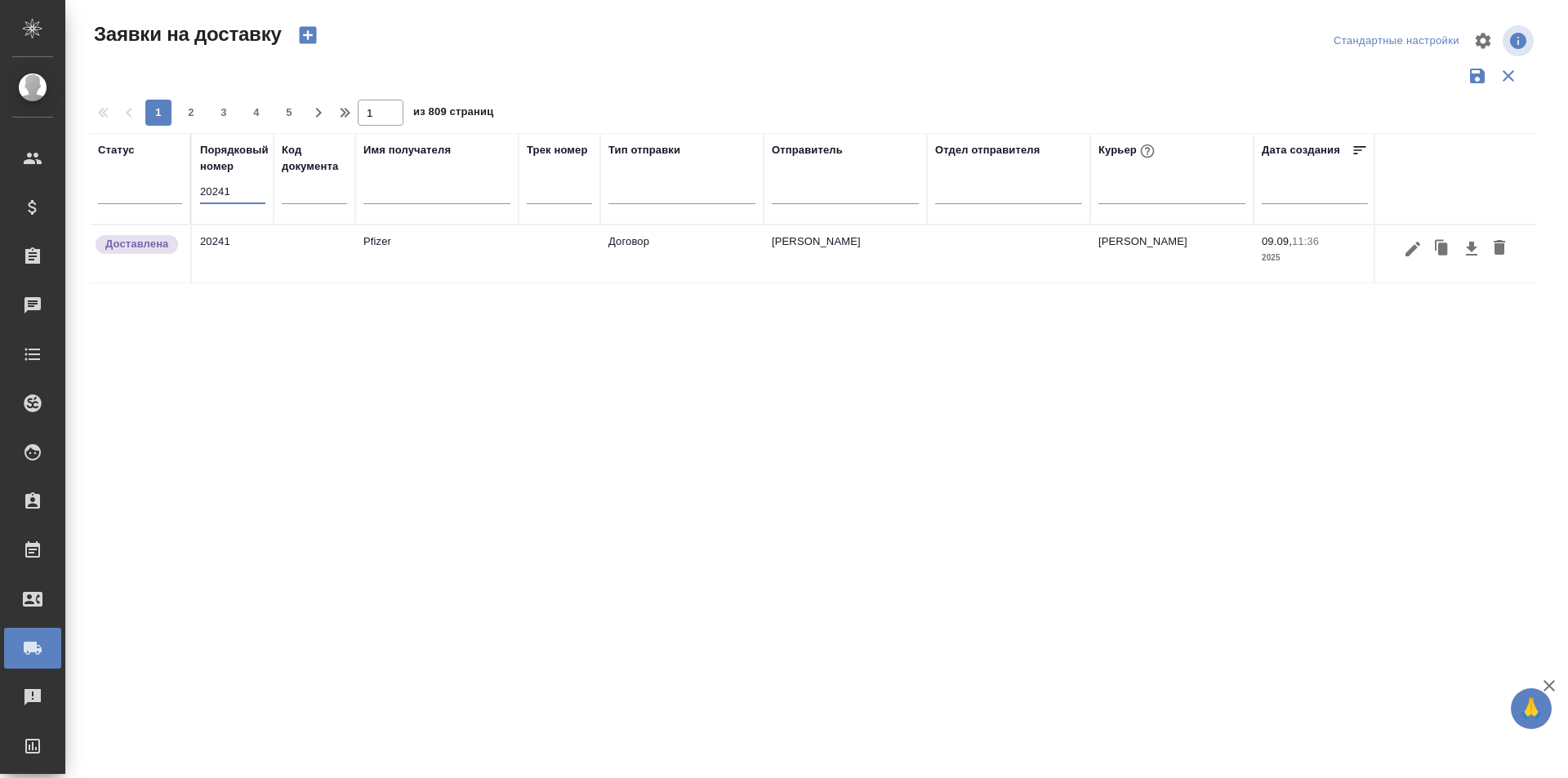
click at [202, 200] on input "20241" at bounding box center [232, 191] width 66 height 23
paste input "59"
type input "20259"
click at [1413, 256] on icon "button" at bounding box center [1413, 249] width 19 height 19
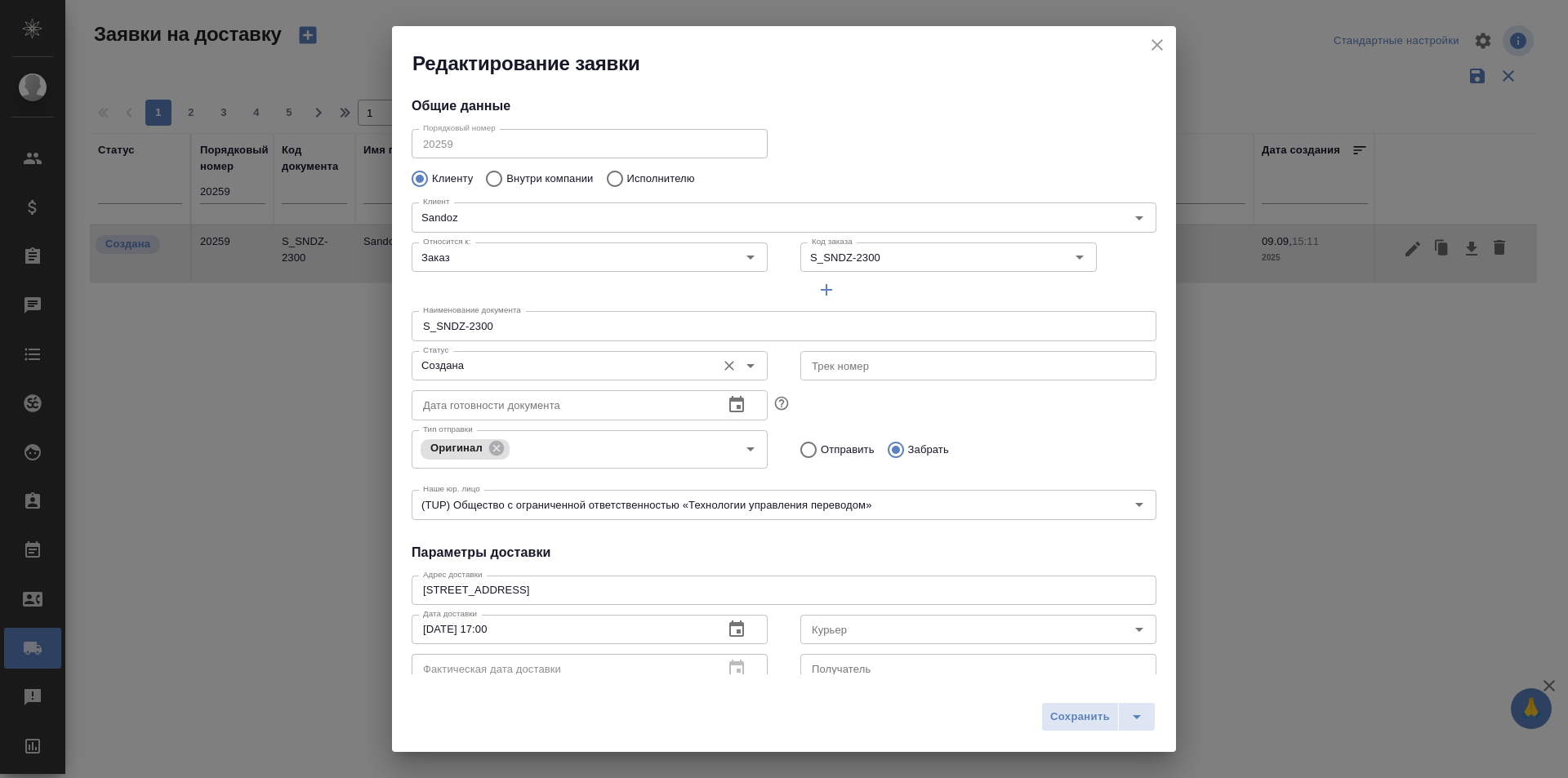
type input "Куряева Екатерина"
click at [560, 373] on input "Создана" at bounding box center [562, 365] width 291 height 19
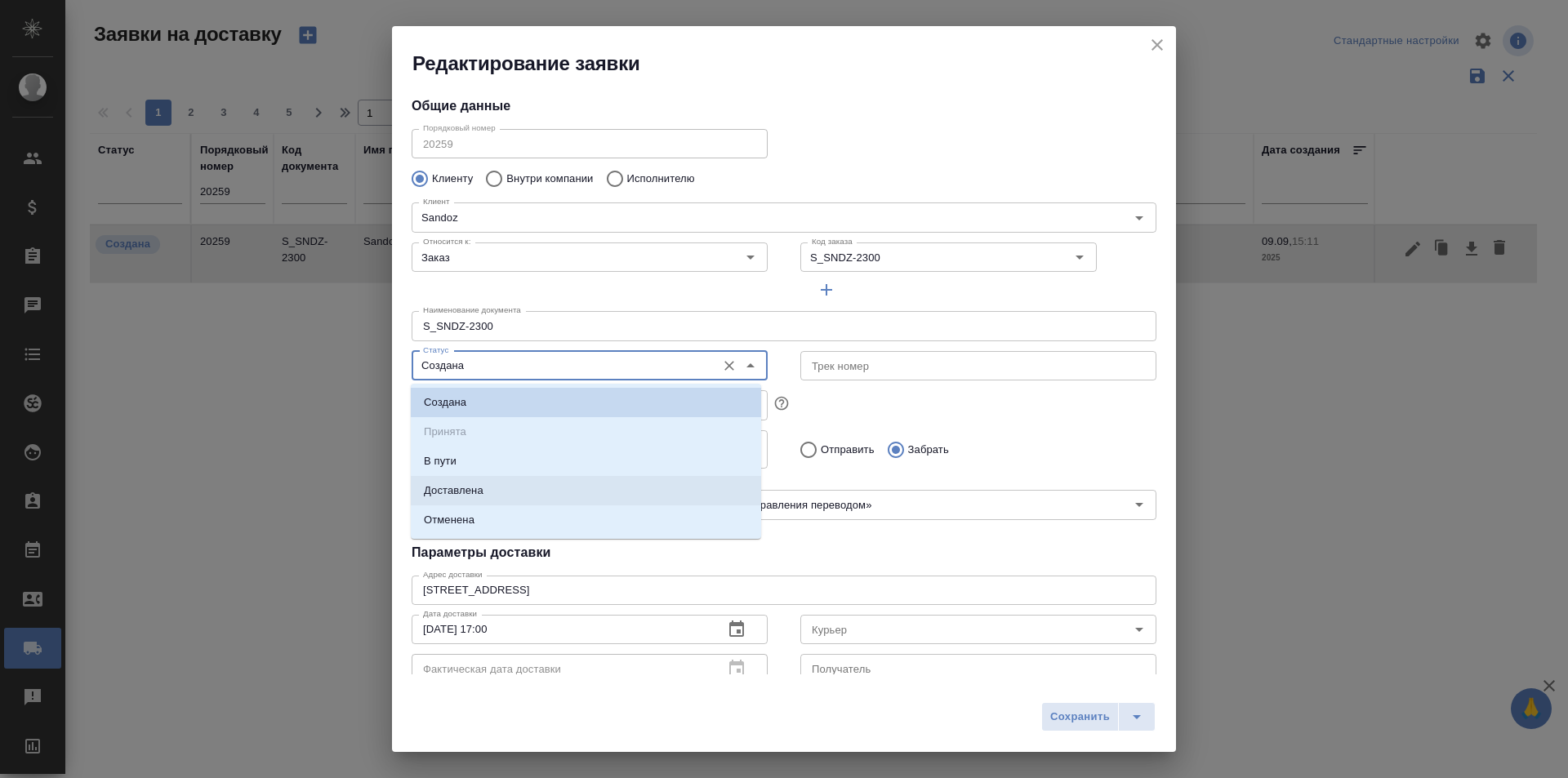
click at [510, 490] on li "Доставлена" at bounding box center [585, 491] width 350 height 30
type input "Доставлена"
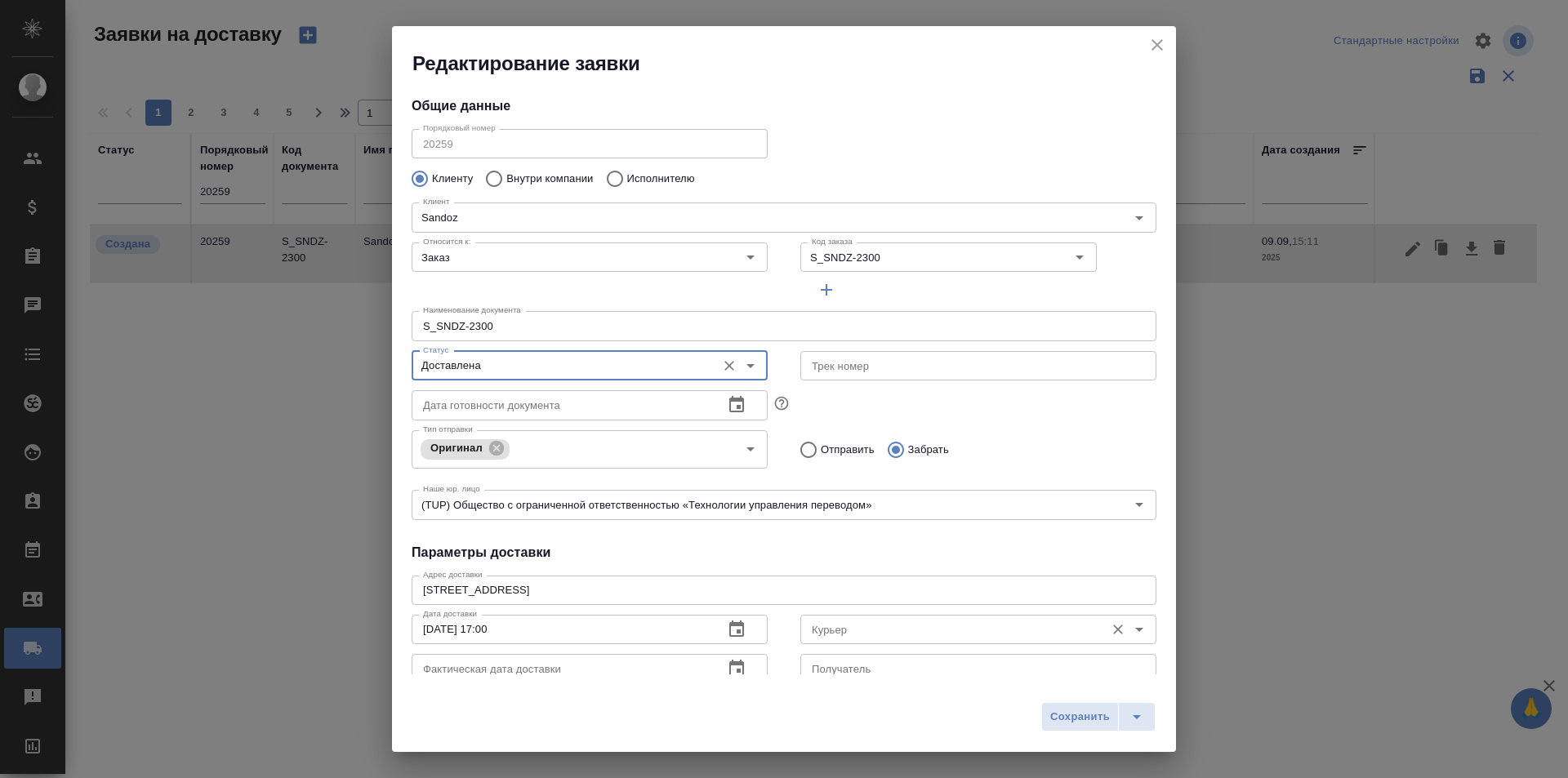
click at [855, 640] on div "Курьер" at bounding box center [978, 629] width 356 height 30
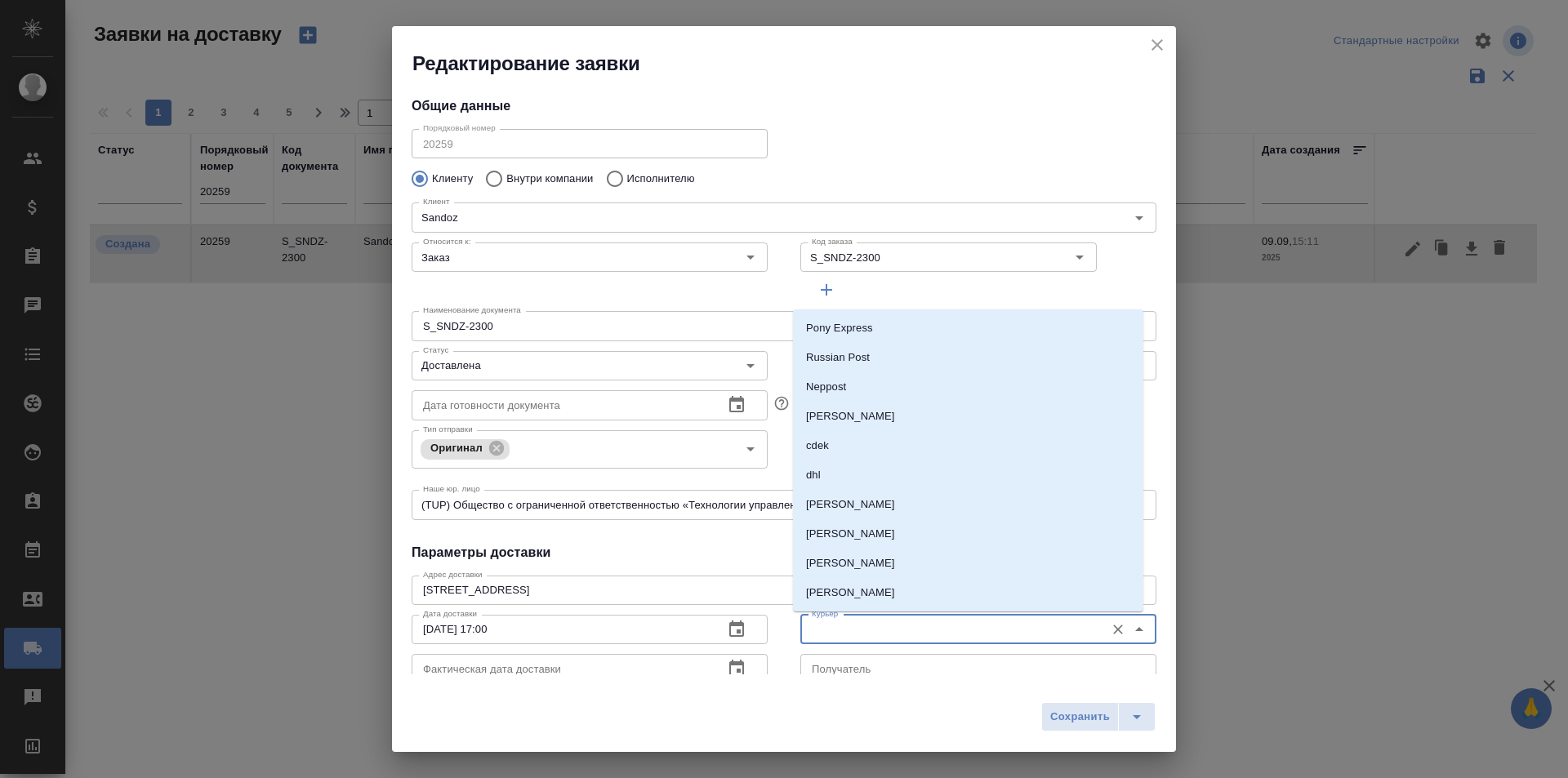
click at [854, 630] on input "Курьер" at bounding box center [950, 629] width 291 height 19
click at [862, 570] on p "[PERSON_NAME]" at bounding box center [851, 564] width 89 height 17
type input "[PERSON_NAME]"
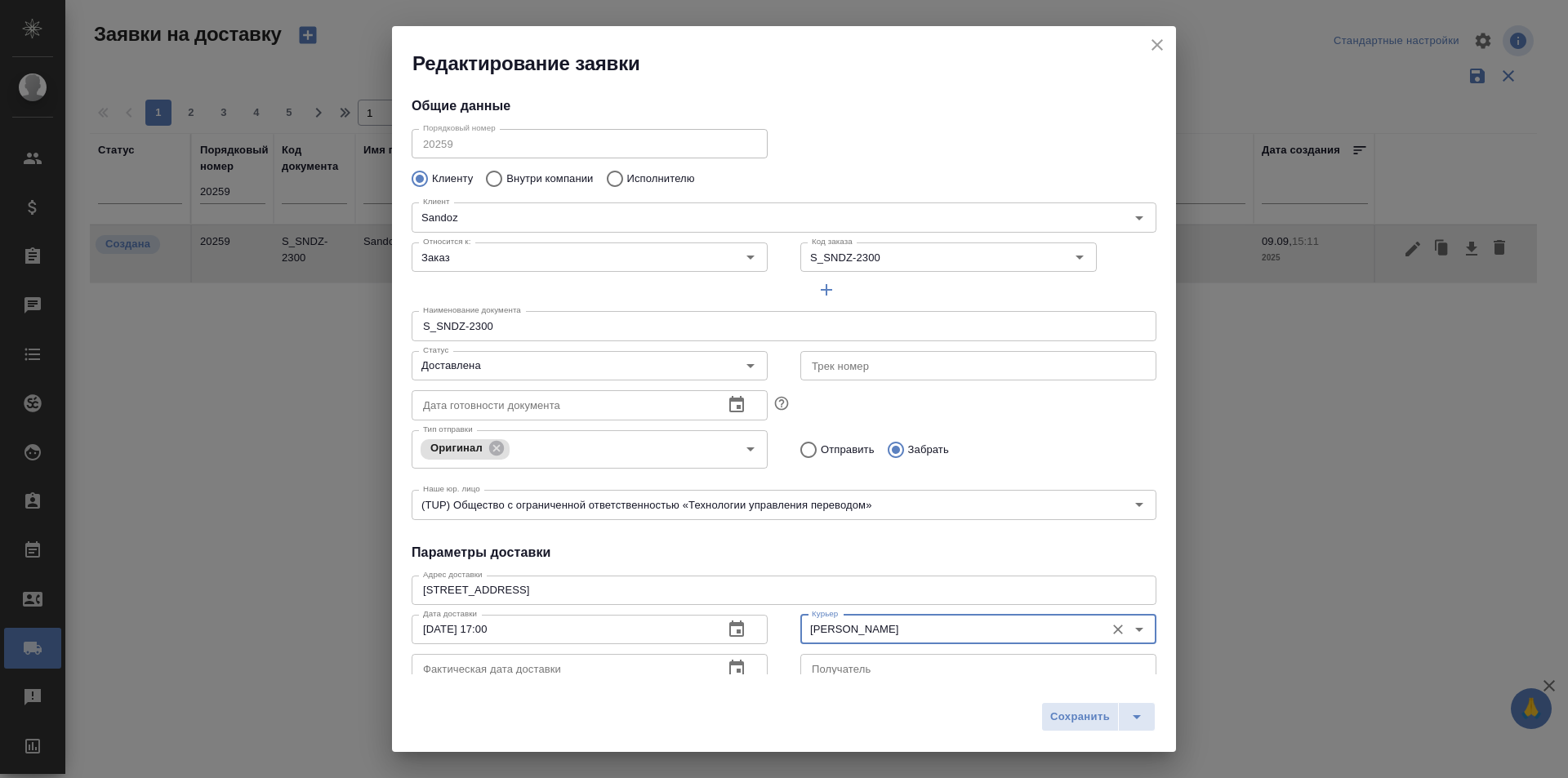
click at [741, 674] on button "button" at bounding box center [737, 668] width 39 height 39
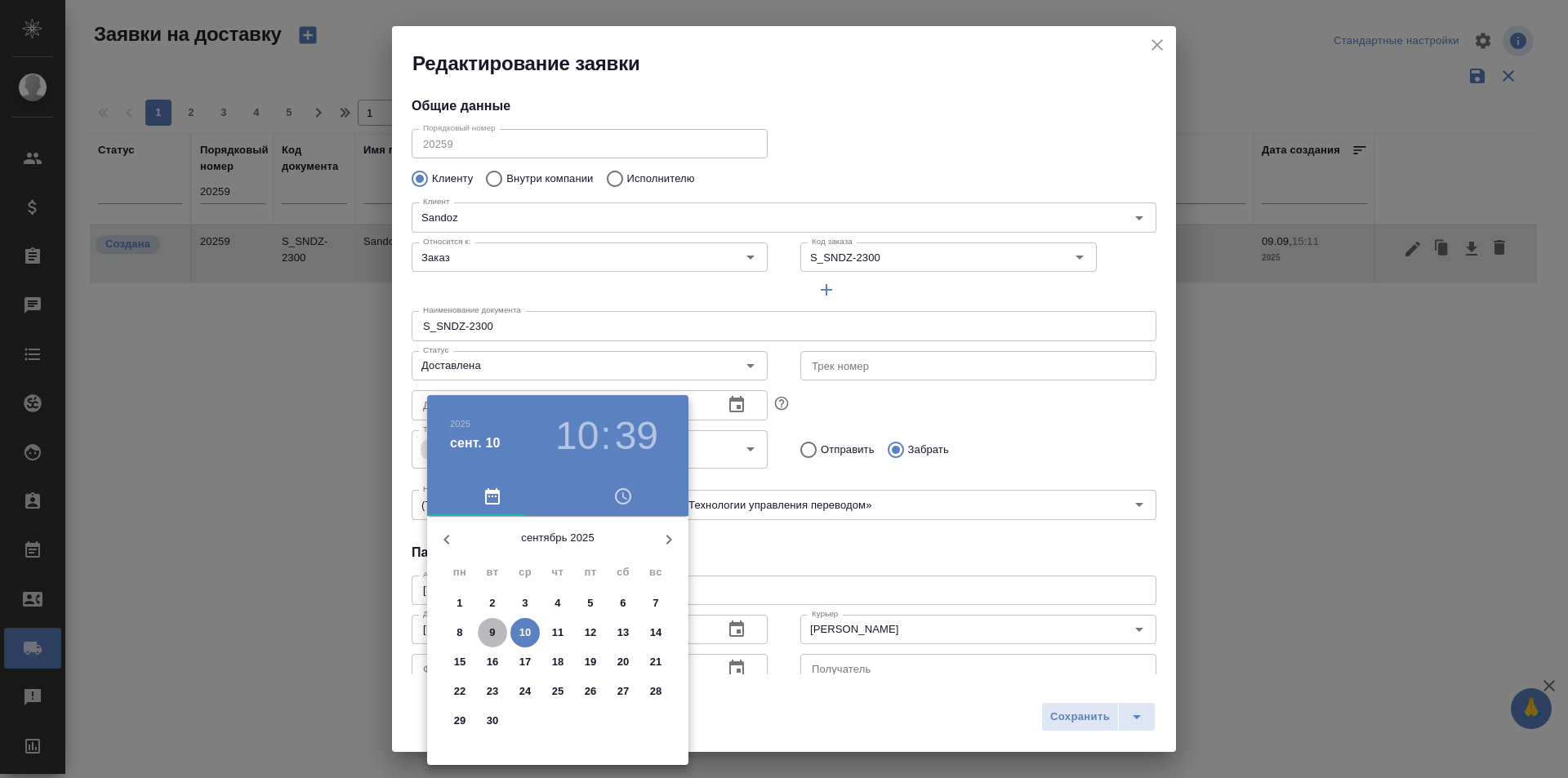
click at [488, 640] on span "9" at bounding box center [493, 633] width 30 height 17
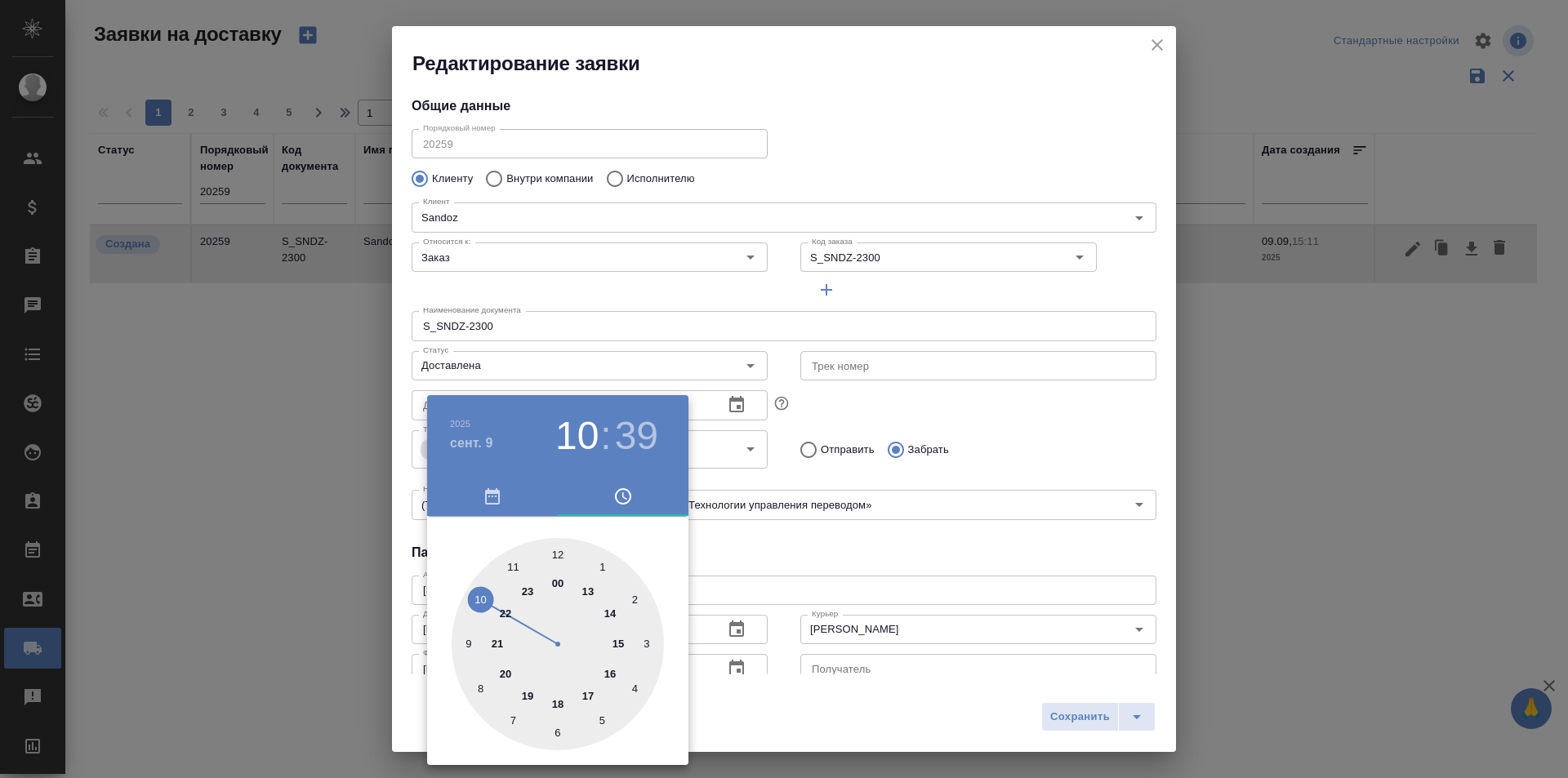
click at [589, 688] on div at bounding box center [558, 644] width 213 height 213
type input "09.09.2025 17:39"
click at [1032, 727] on div at bounding box center [784, 389] width 1568 height 778
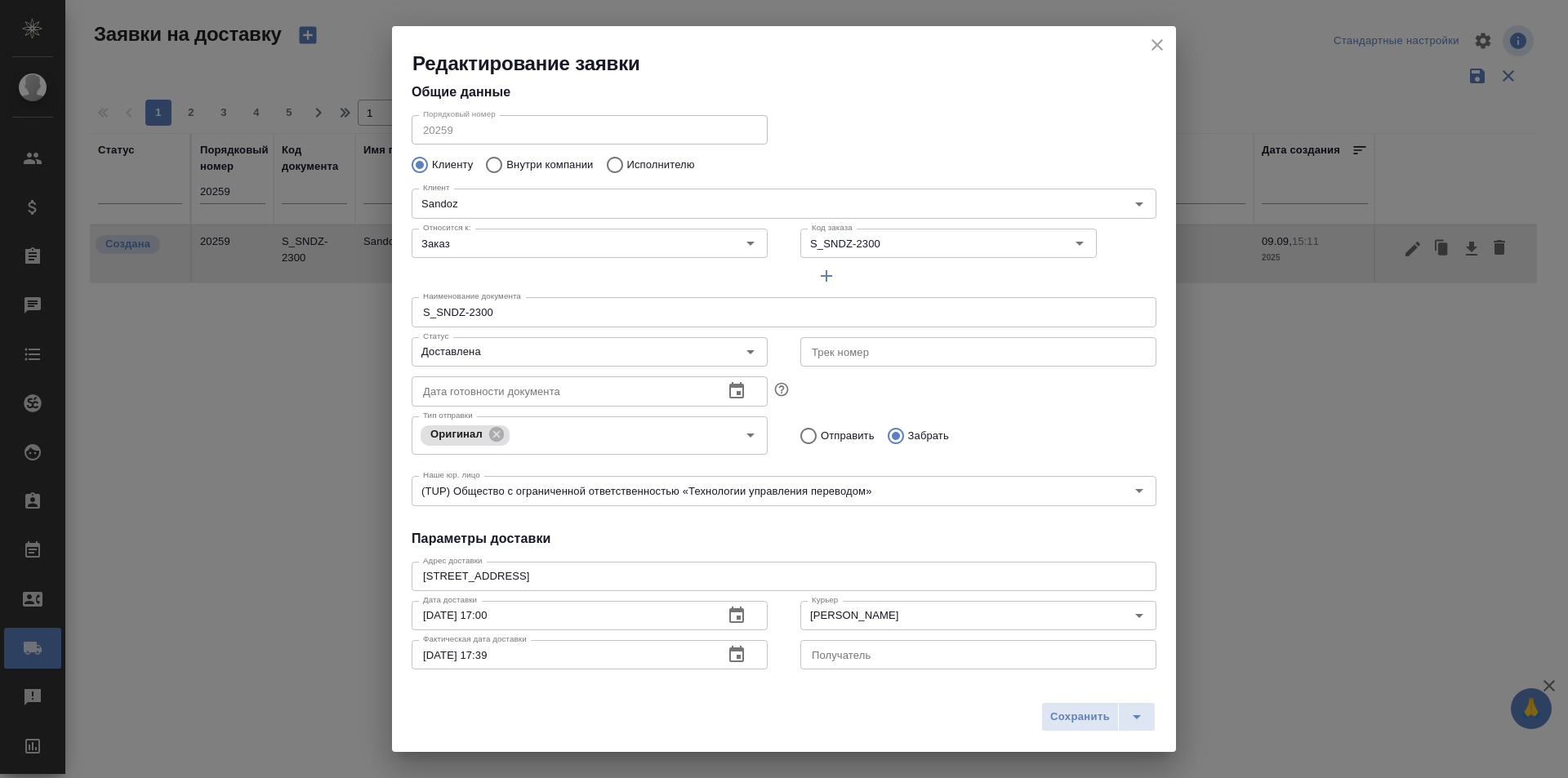
click at [1064, 722] on div "2025 сент. 9 17 : 39 00 05 10 15 20 25 30 35 40 45 50 55" at bounding box center [784, 389] width 1568 height 778
click at [1066, 720] on span "Сохранить" at bounding box center [1080, 717] width 59 height 18
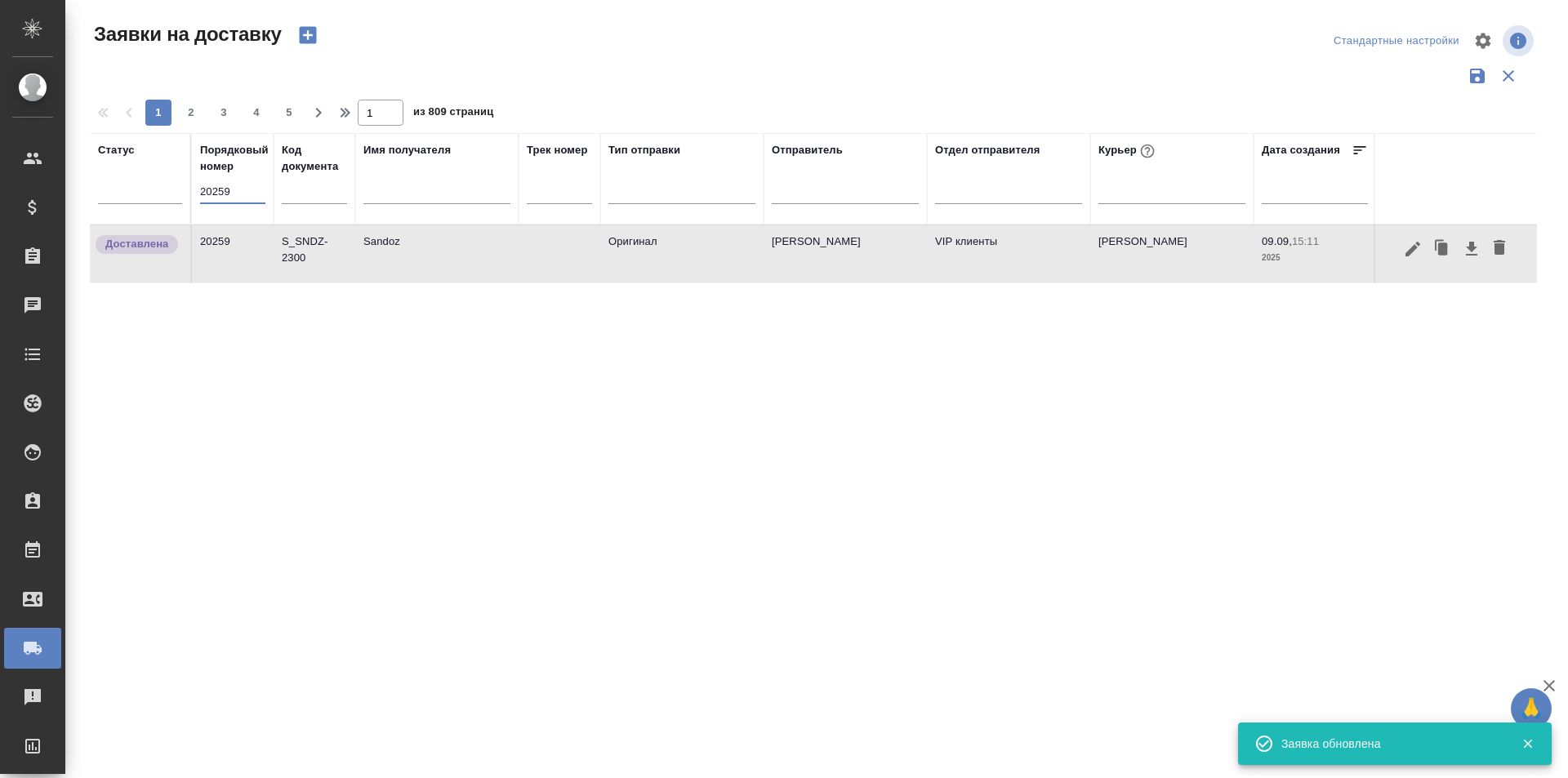
click at [226, 192] on input "20259" at bounding box center [232, 191] width 66 height 23
paste input "49"
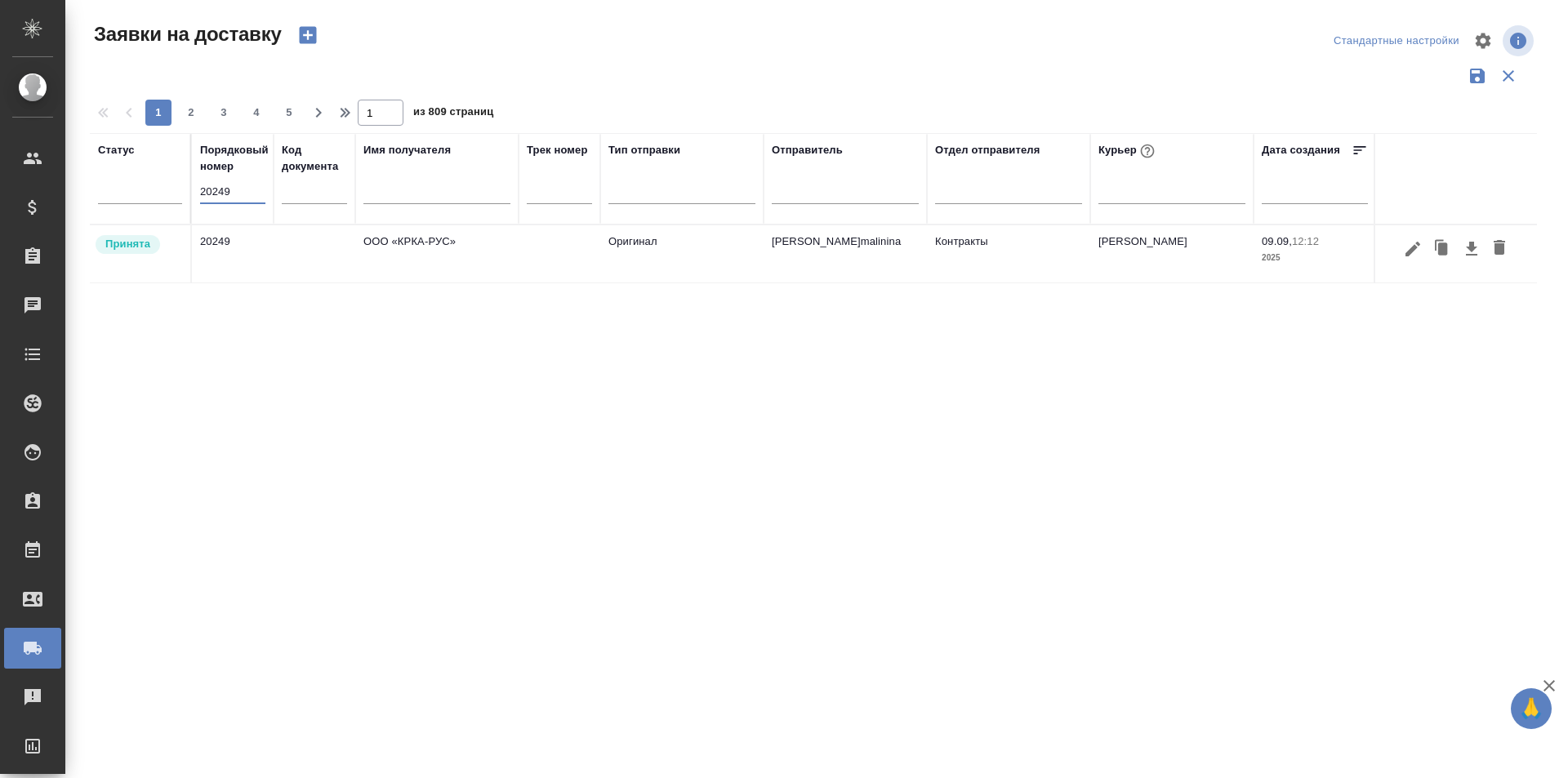
click at [245, 195] on input "20249" at bounding box center [232, 191] width 66 height 23
paste input "3"
type input "20243"
click at [1416, 247] on icon "button" at bounding box center [1413, 249] width 15 height 15
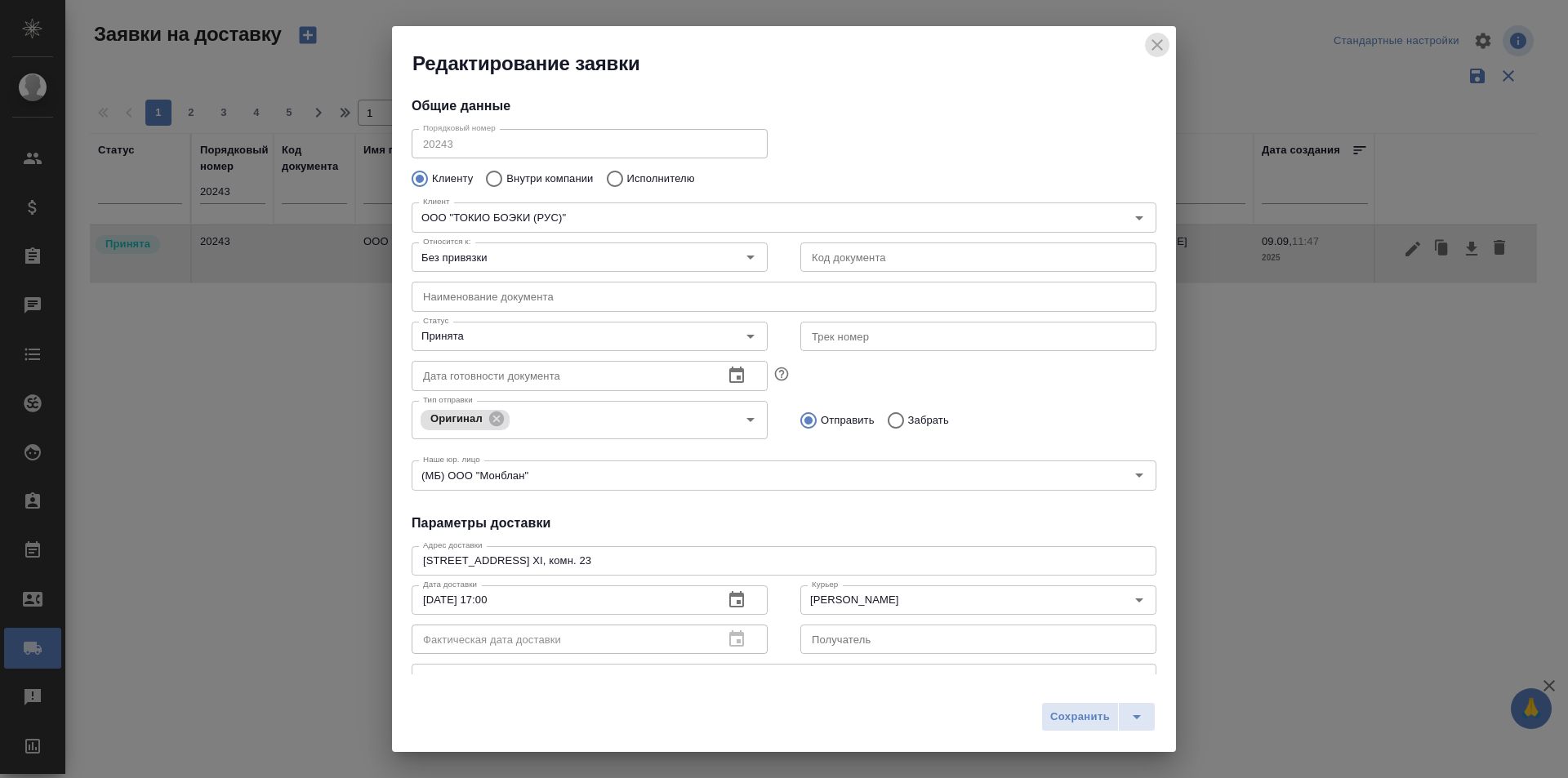
click at [1155, 45] on icon "close" at bounding box center [1157, 44] width 19 height 19
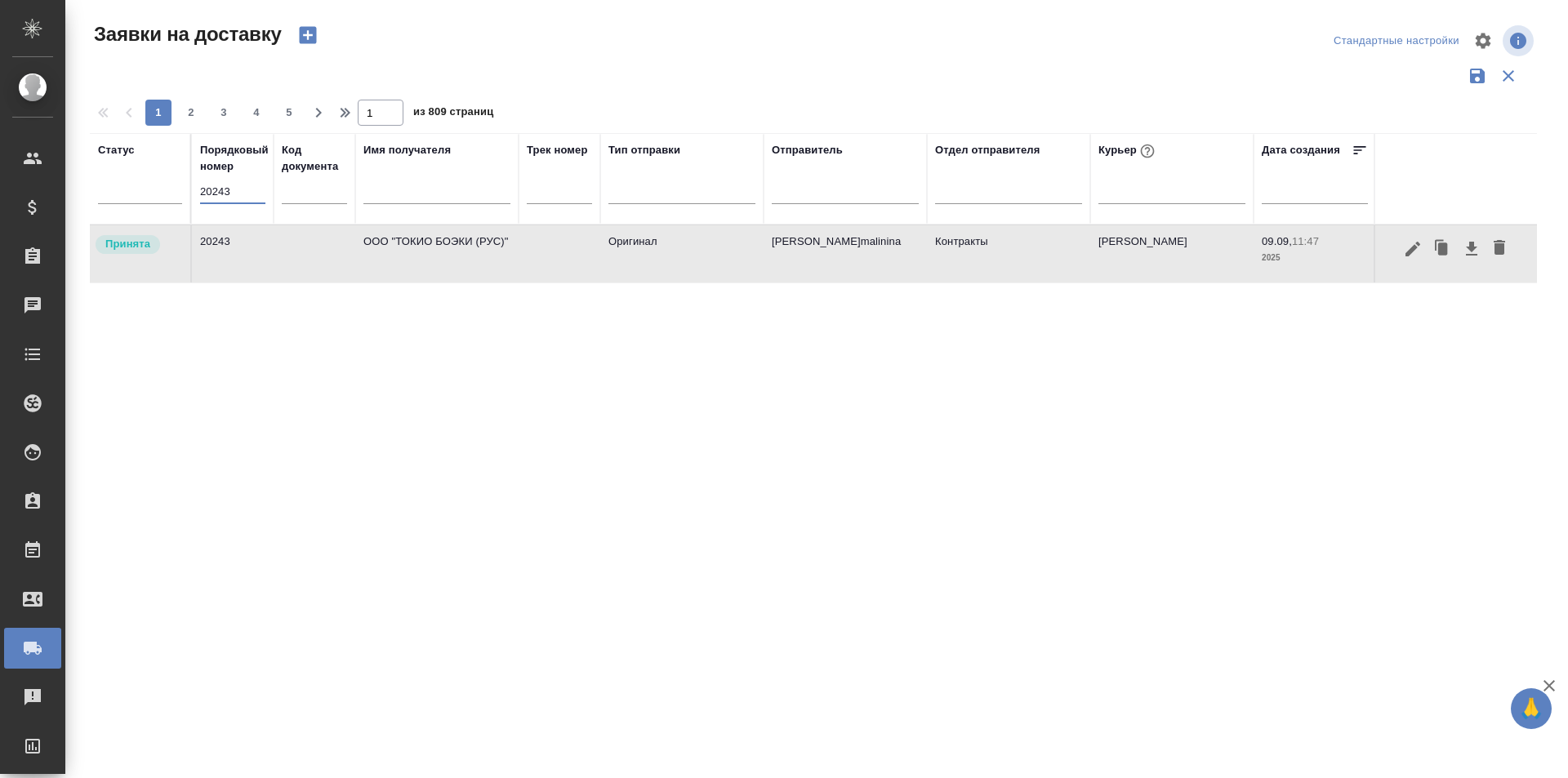
click at [242, 192] on input "20243" at bounding box center [232, 191] width 66 height 23
paste input "04"
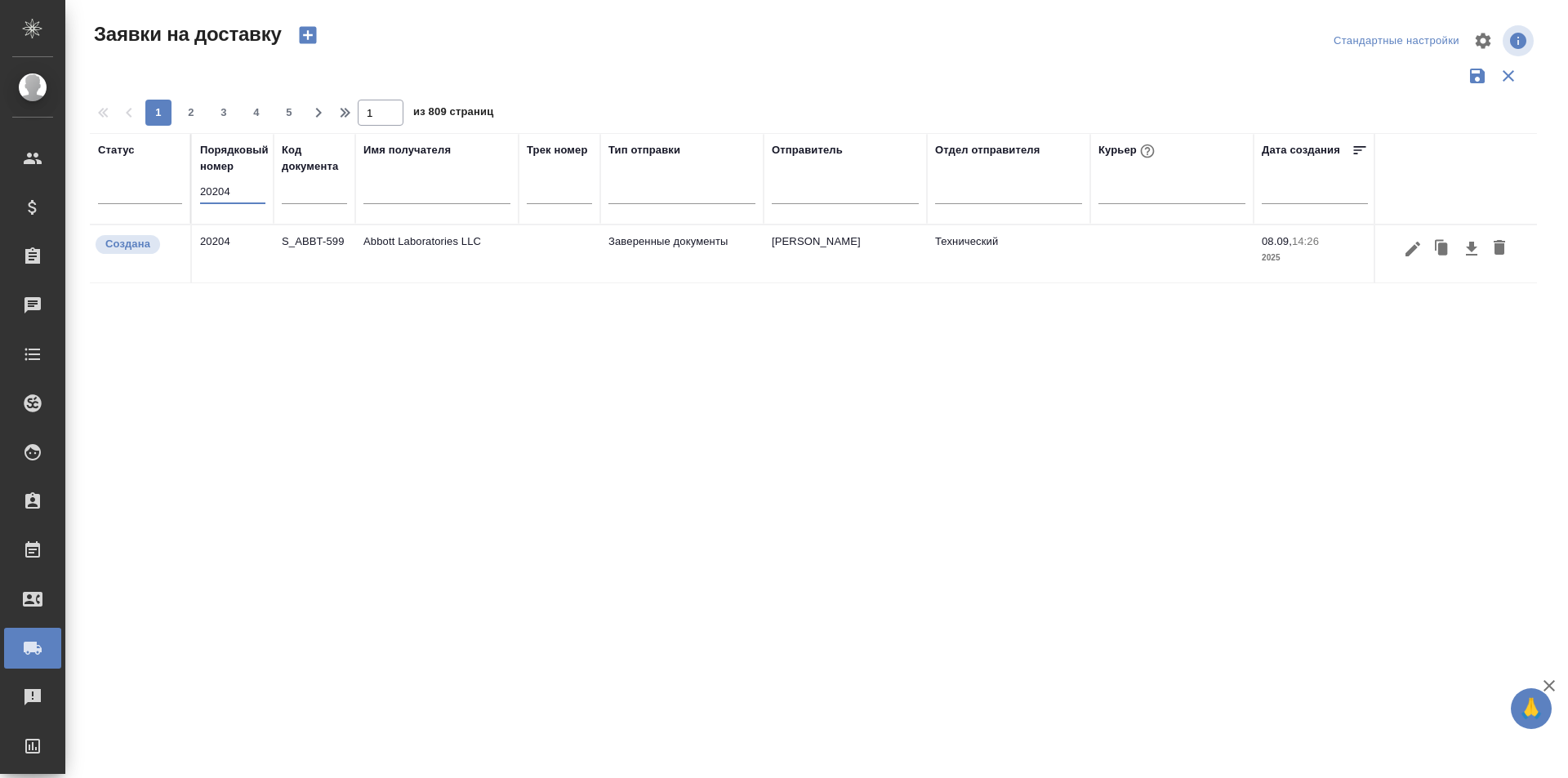
type input "20204"
click at [1417, 253] on icon "button" at bounding box center [1413, 249] width 19 height 19
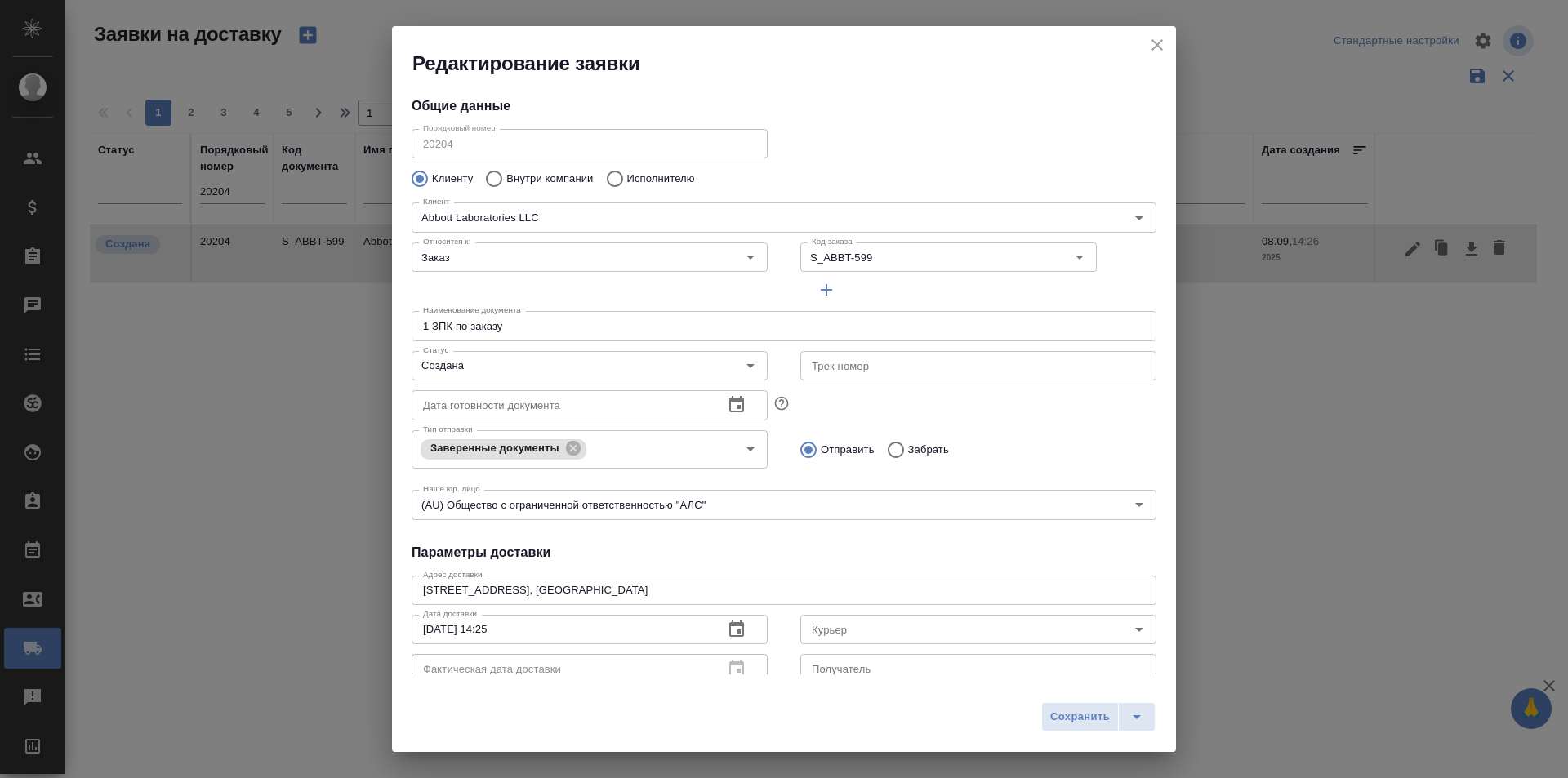
type input "Горожанина Настасья"
type input "+79201085090"
drag, startPoint x: 1096, startPoint y: 621, endPoint x: 1092, endPoint y: 629, distance: 8.9
click at [1092, 629] on div "Курьер" at bounding box center [978, 629] width 356 height 30
click at [1136, 708] on icon "split button" at bounding box center [1136, 716] width 19 height 19
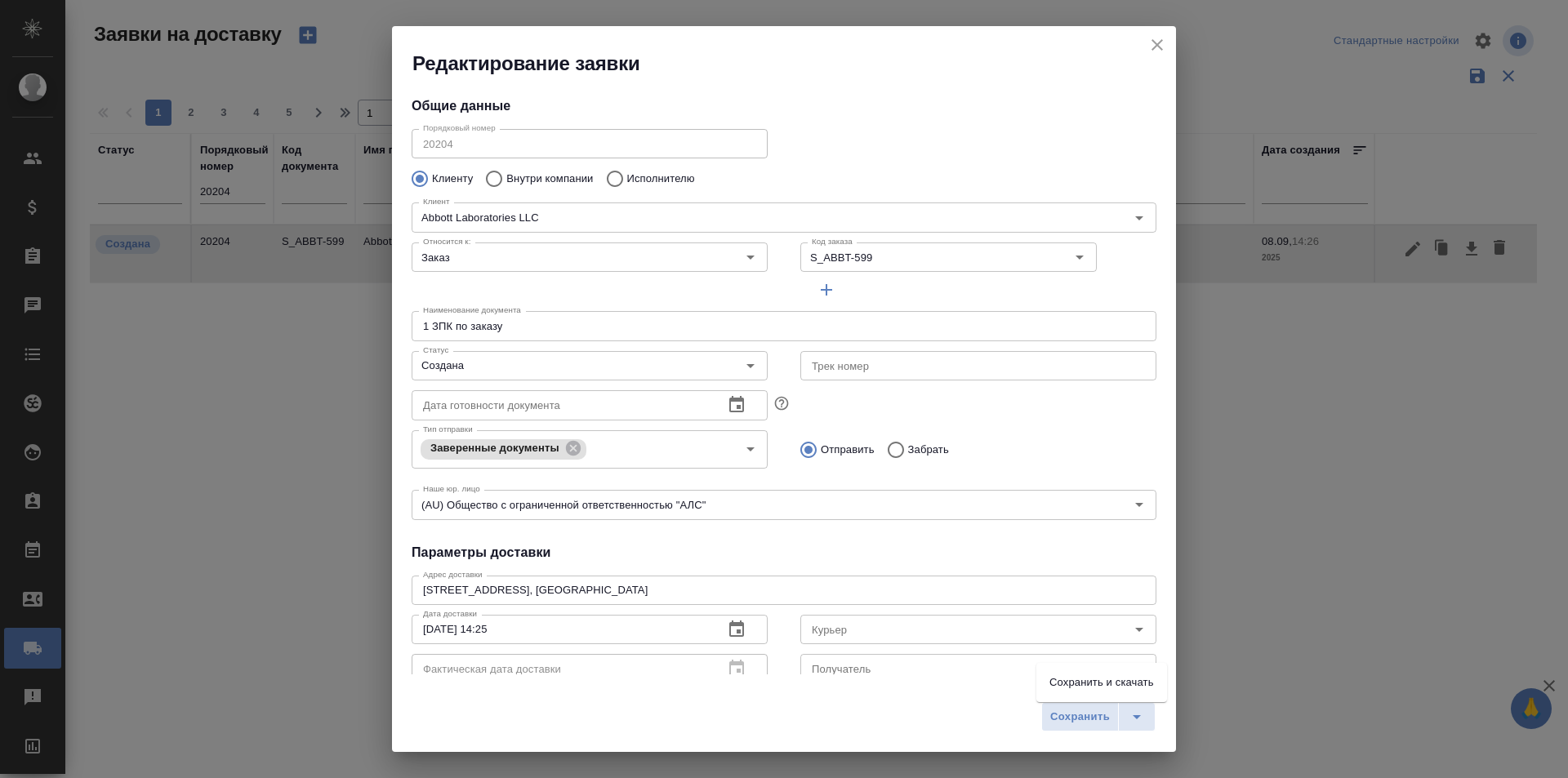
click at [1121, 685] on li "Сохранить и скачать" at bounding box center [1101, 682] width 130 height 26
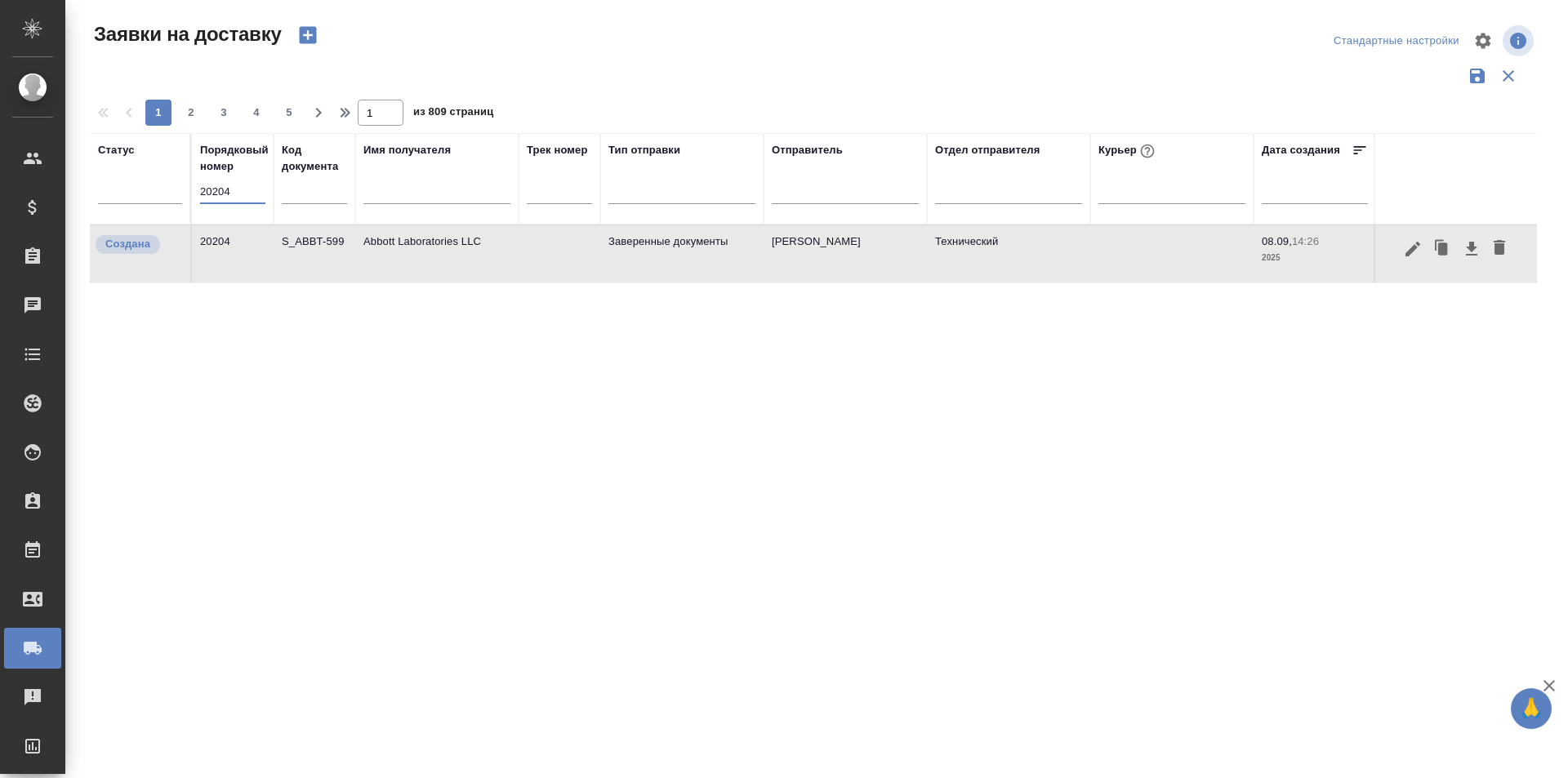
click at [227, 195] on input "20204" at bounding box center [232, 191] width 66 height 23
paste input "88"
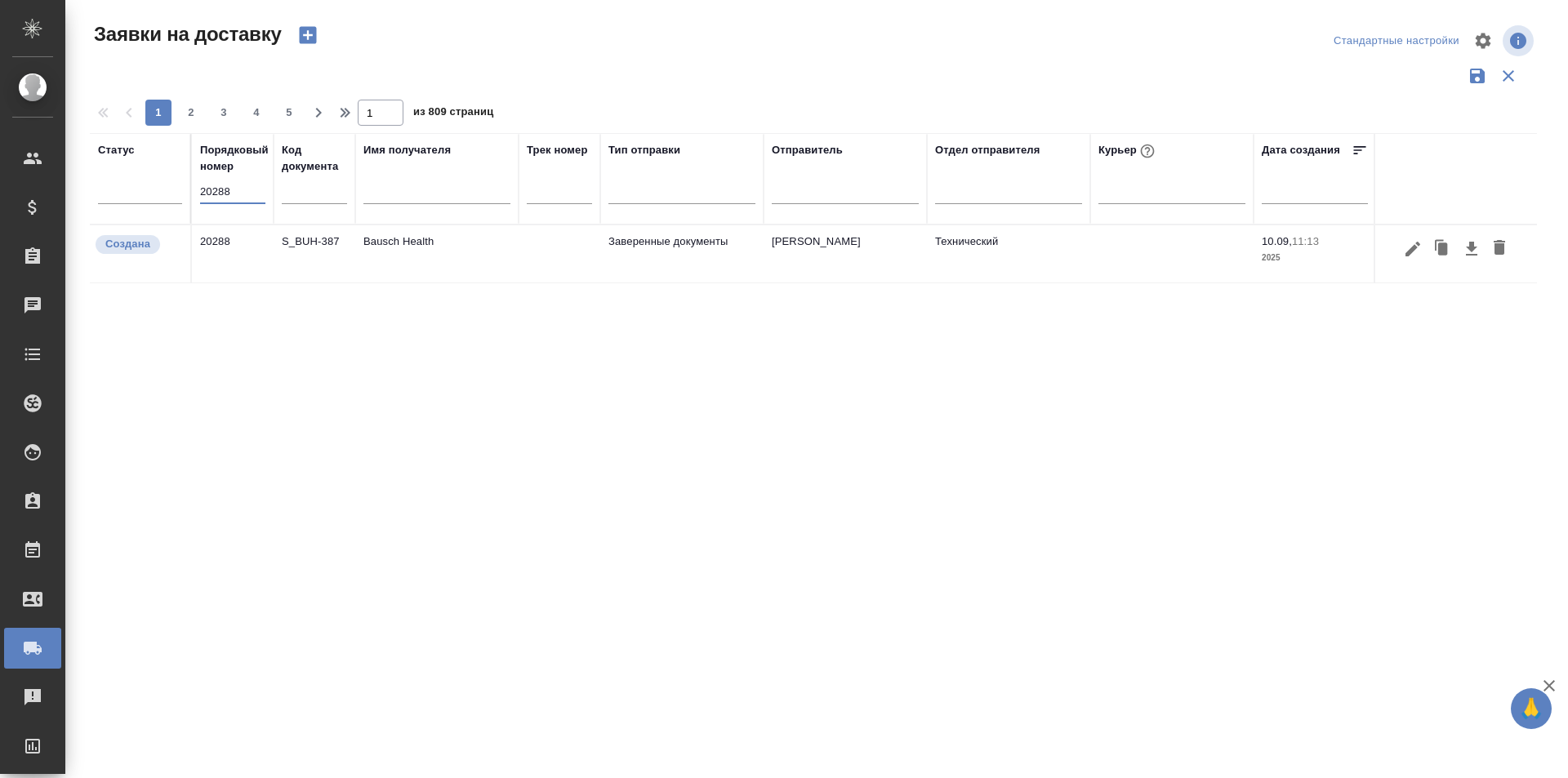
type input "20288"
click at [1413, 256] on icon "button" at bounding box center [1413, 249] width 19 height 19
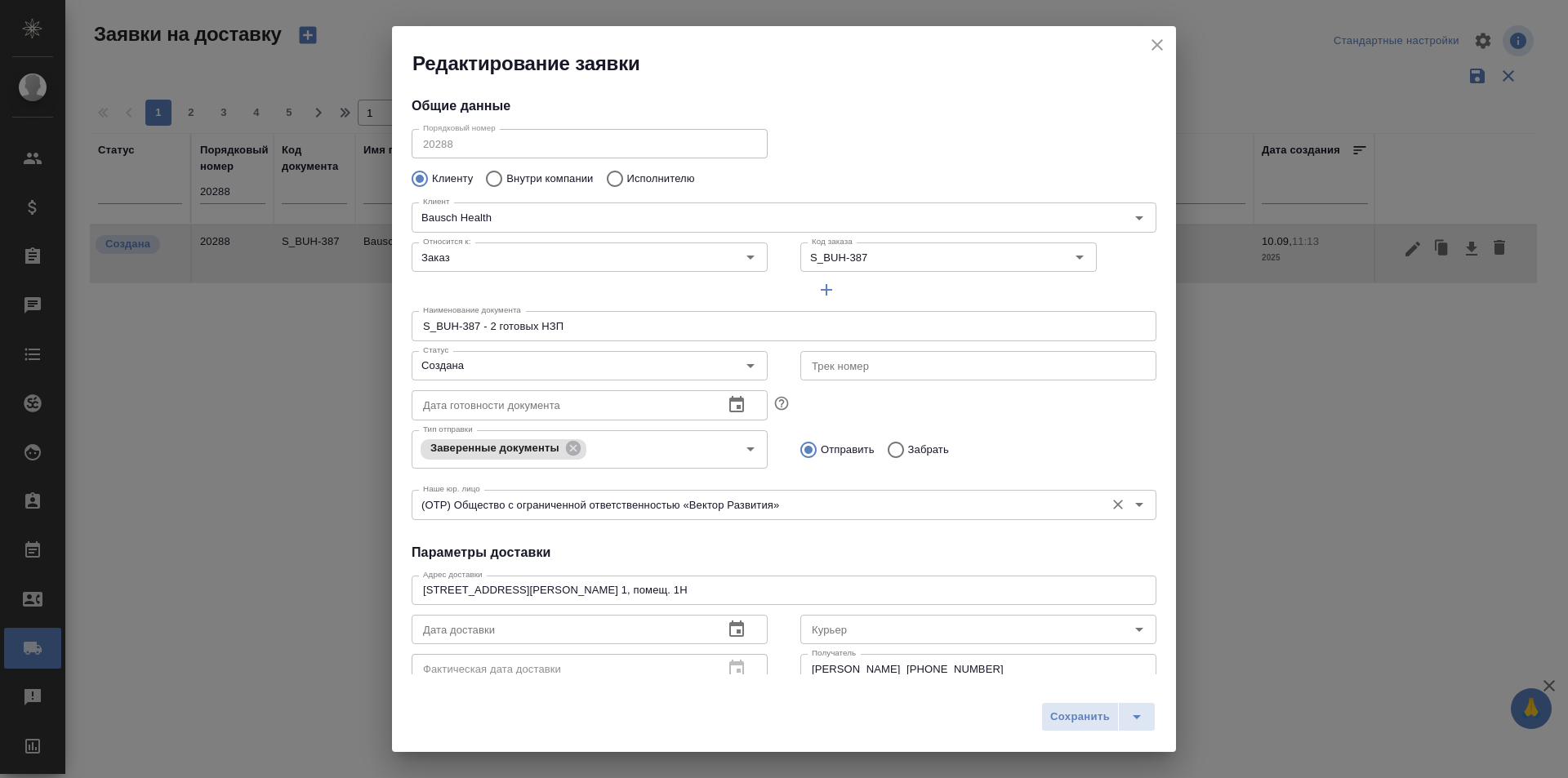
type input "Самойлова Александра"
type input "+7 985 104 5173"
type input "Технический"
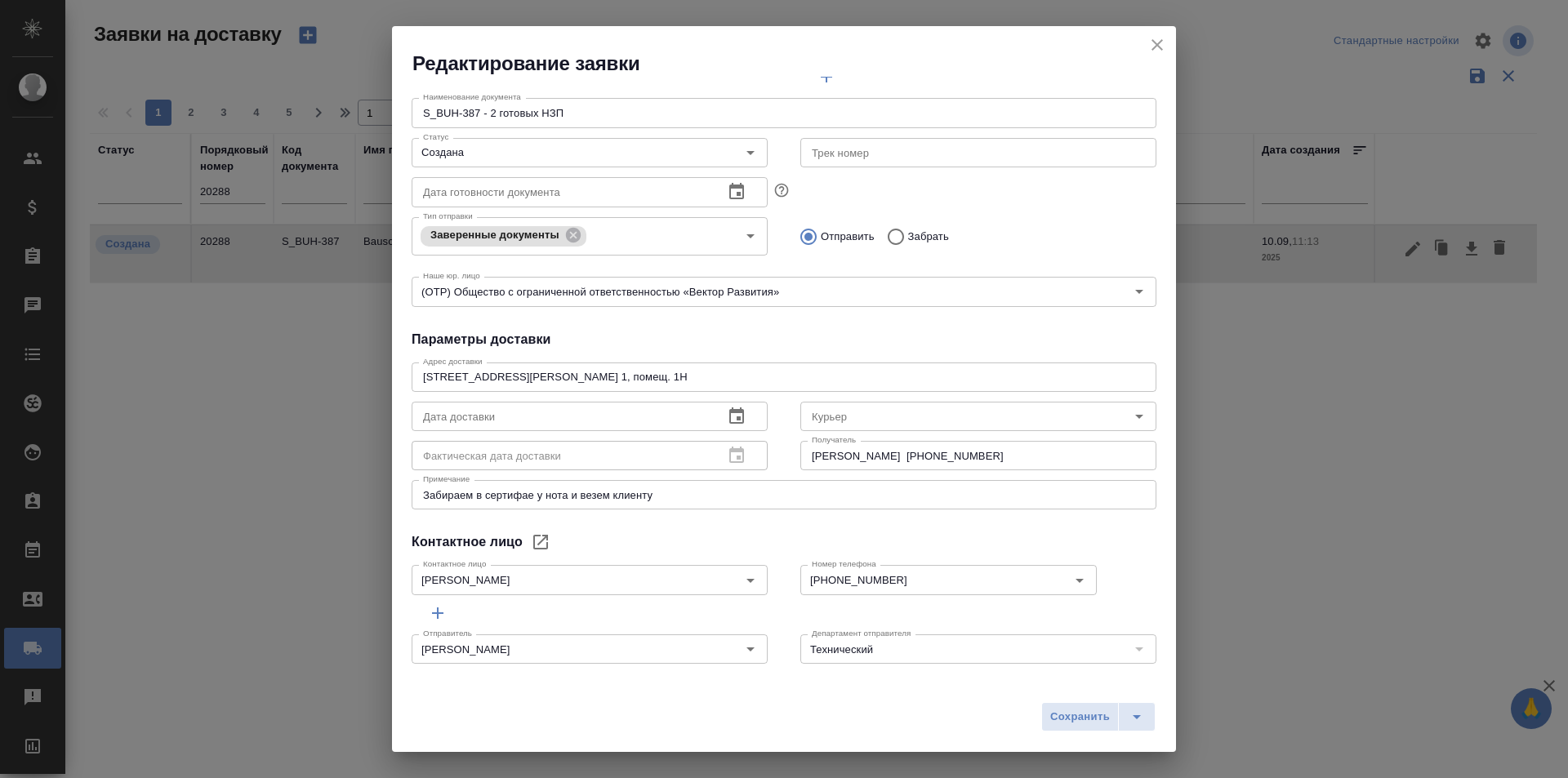
scroll to position [222, 0]
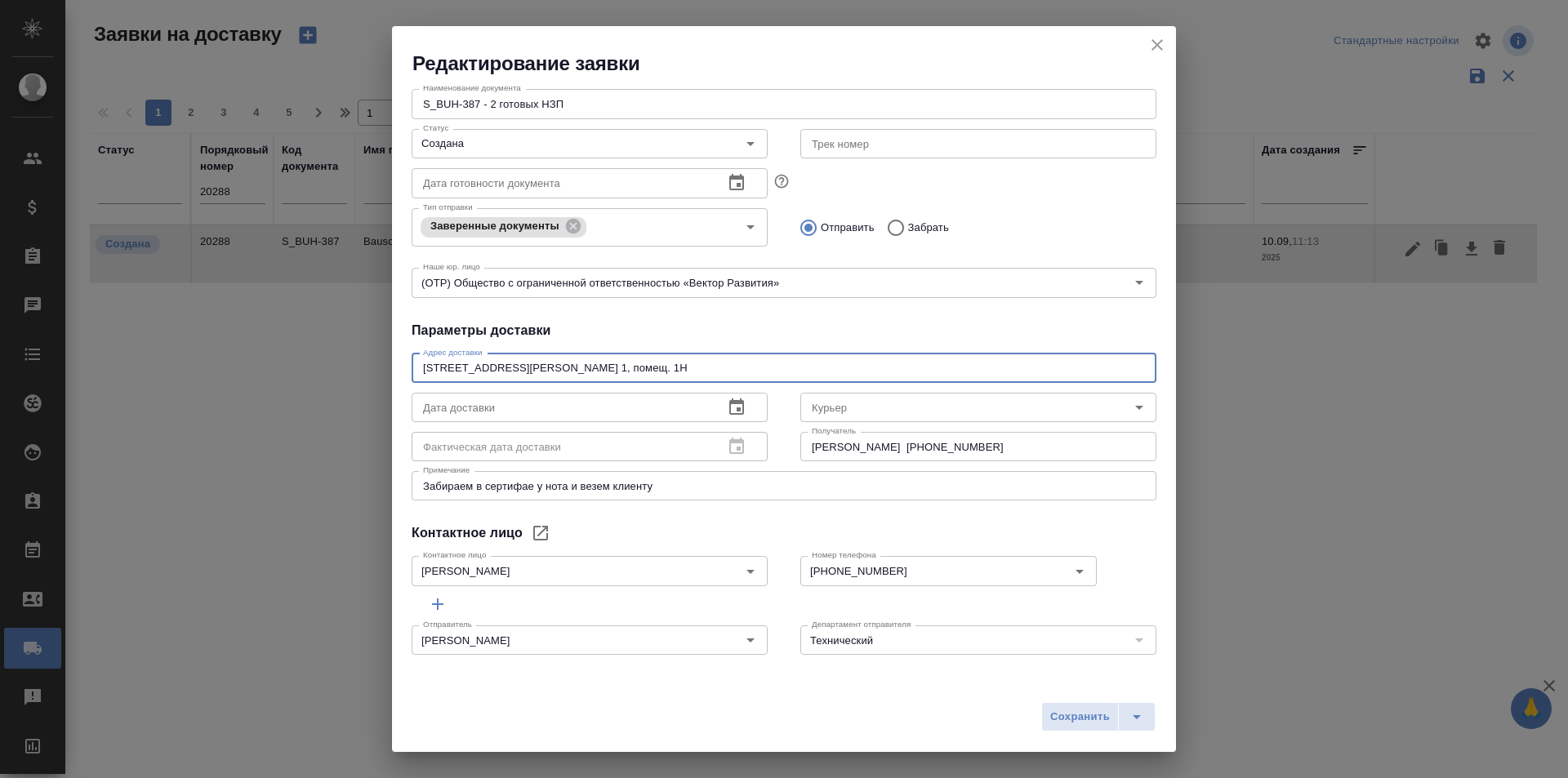
drag, startPoint x: 650, startPoint y: 364, endPoint x: 519, endPoint y: 369, distance: 131.1
click at [519, 369] on textarea "115093, г. Москва | ул. Павловская, д. 7, стр. 1, помещ. 1Н" at bounding box center [784, 367] width 722 height 12
click at [1150, 50] on icon "close" at bounding box center [1157, 44] width 19 height 19
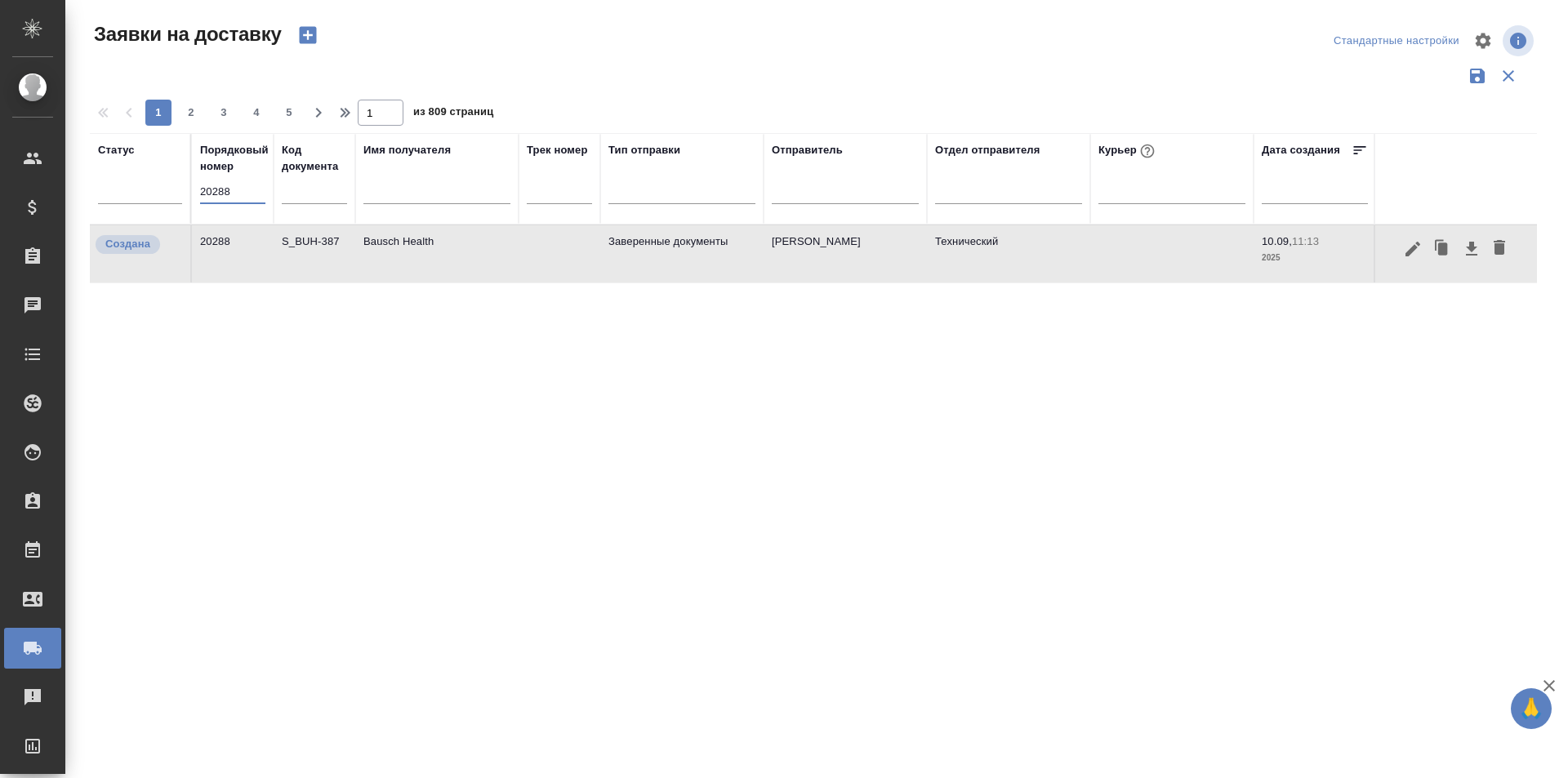
click at [241, 194] on input "20288" at bounding box center [232, 191] width 66 height 23
paste input "9"
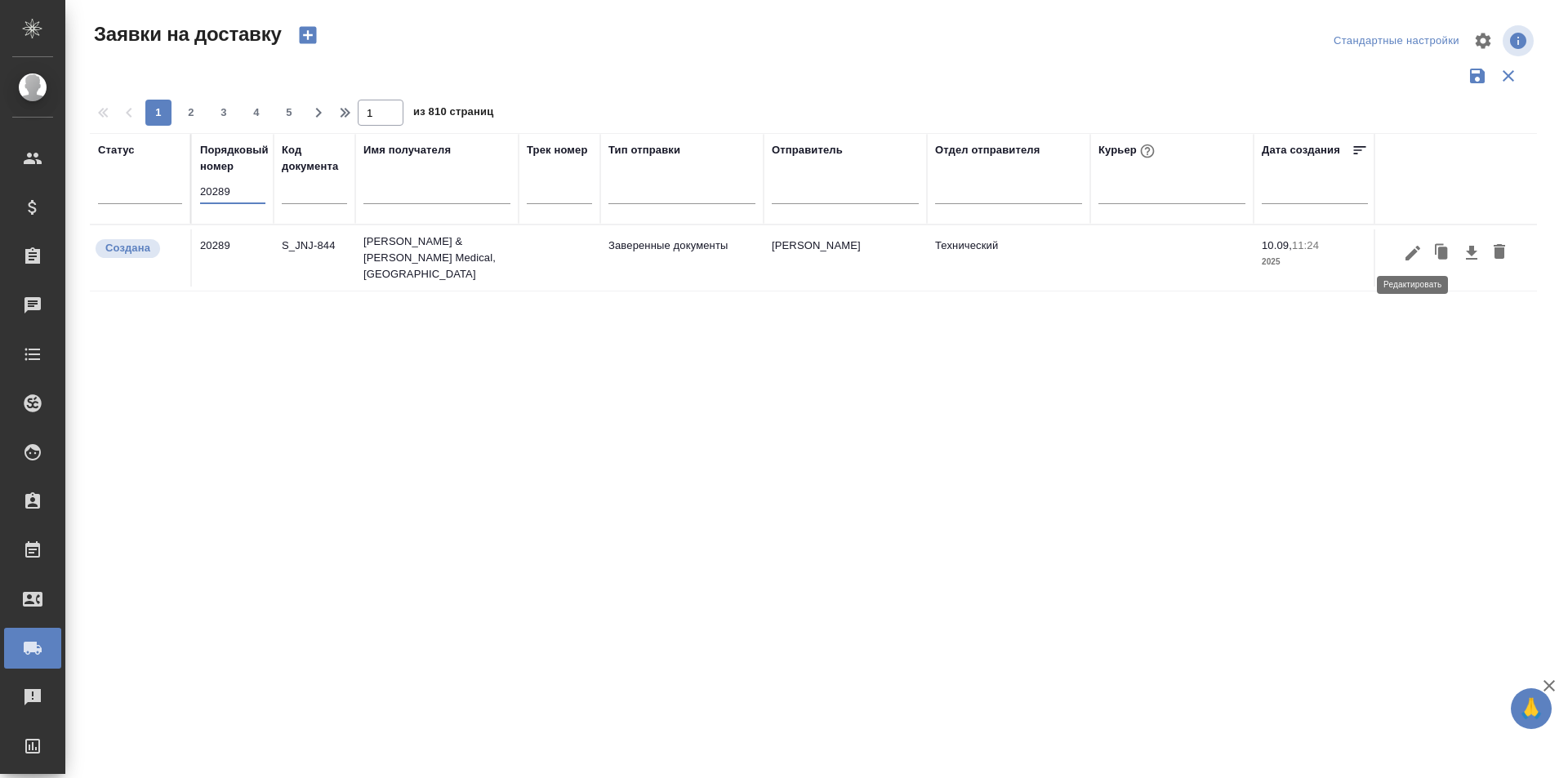
type input "20289"
click at [1404, 249] on icon "button" at bounding box center [1413, 252] width 19 height 19
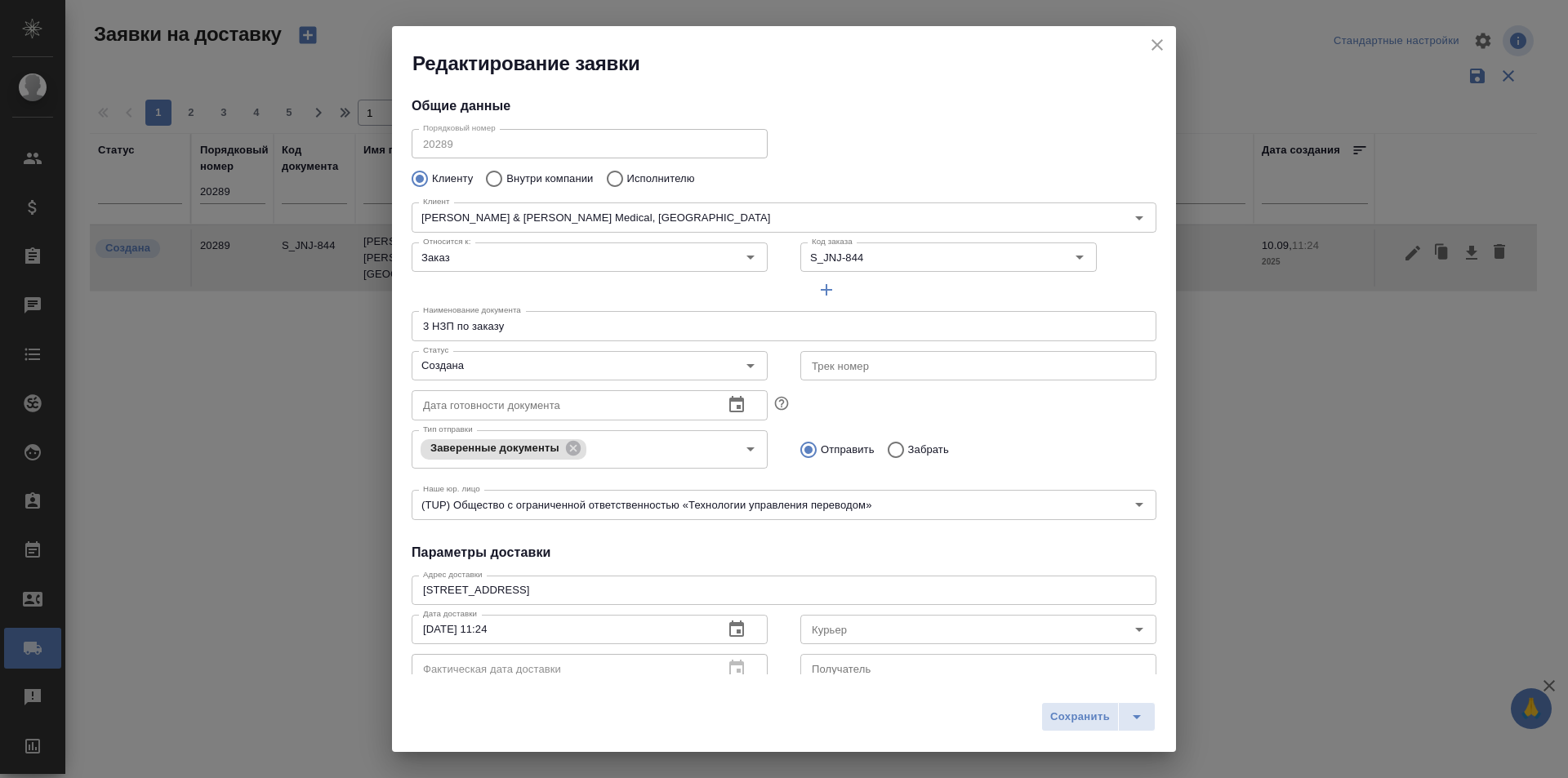
type input "Иванов Олег"
type input "+7 915 460 0739"
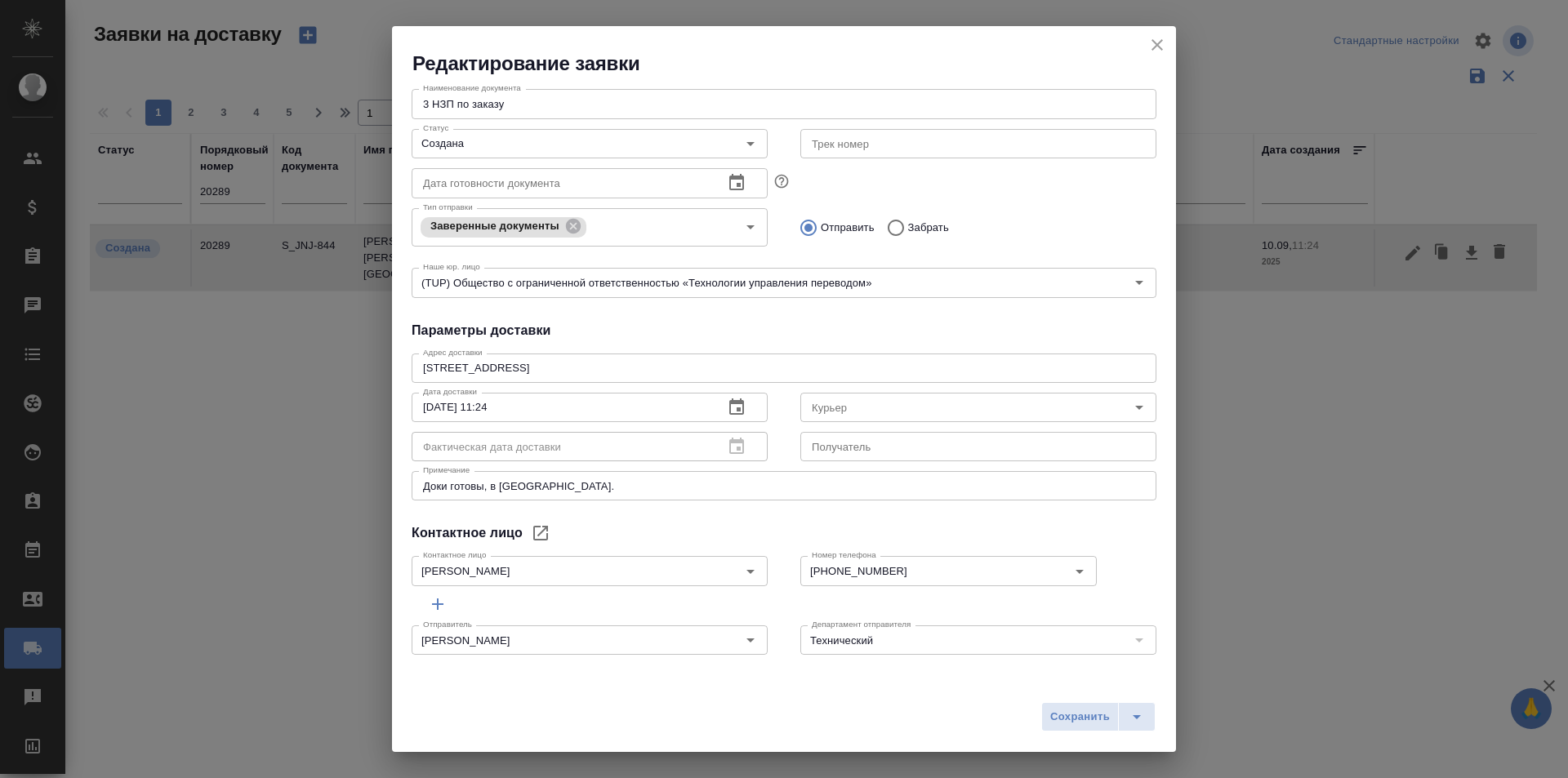
click at [772, 718] on div "Сохранить" at bounding box center [784, 723] width 784 height 58
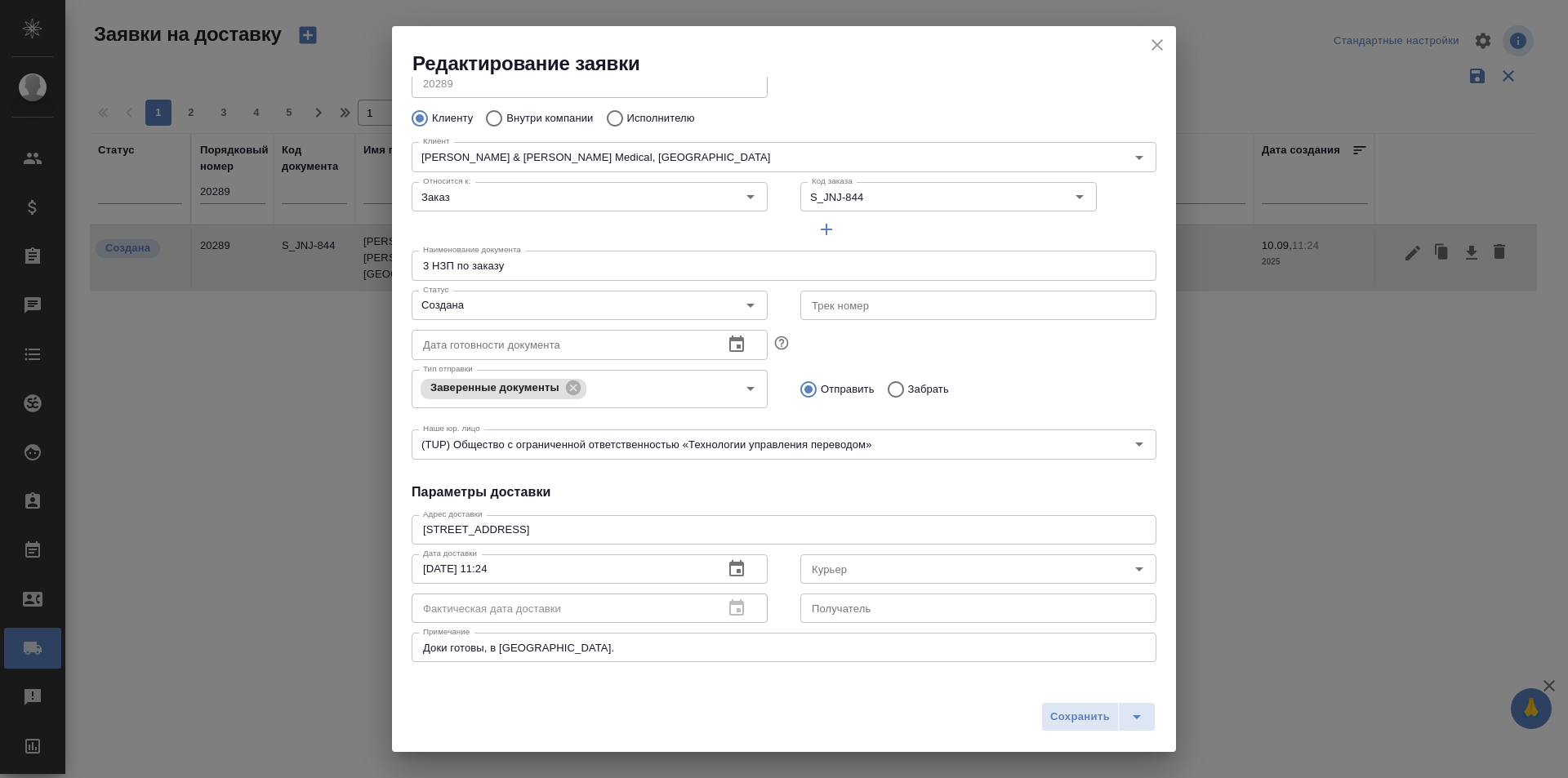
scroll to position [59, 0]
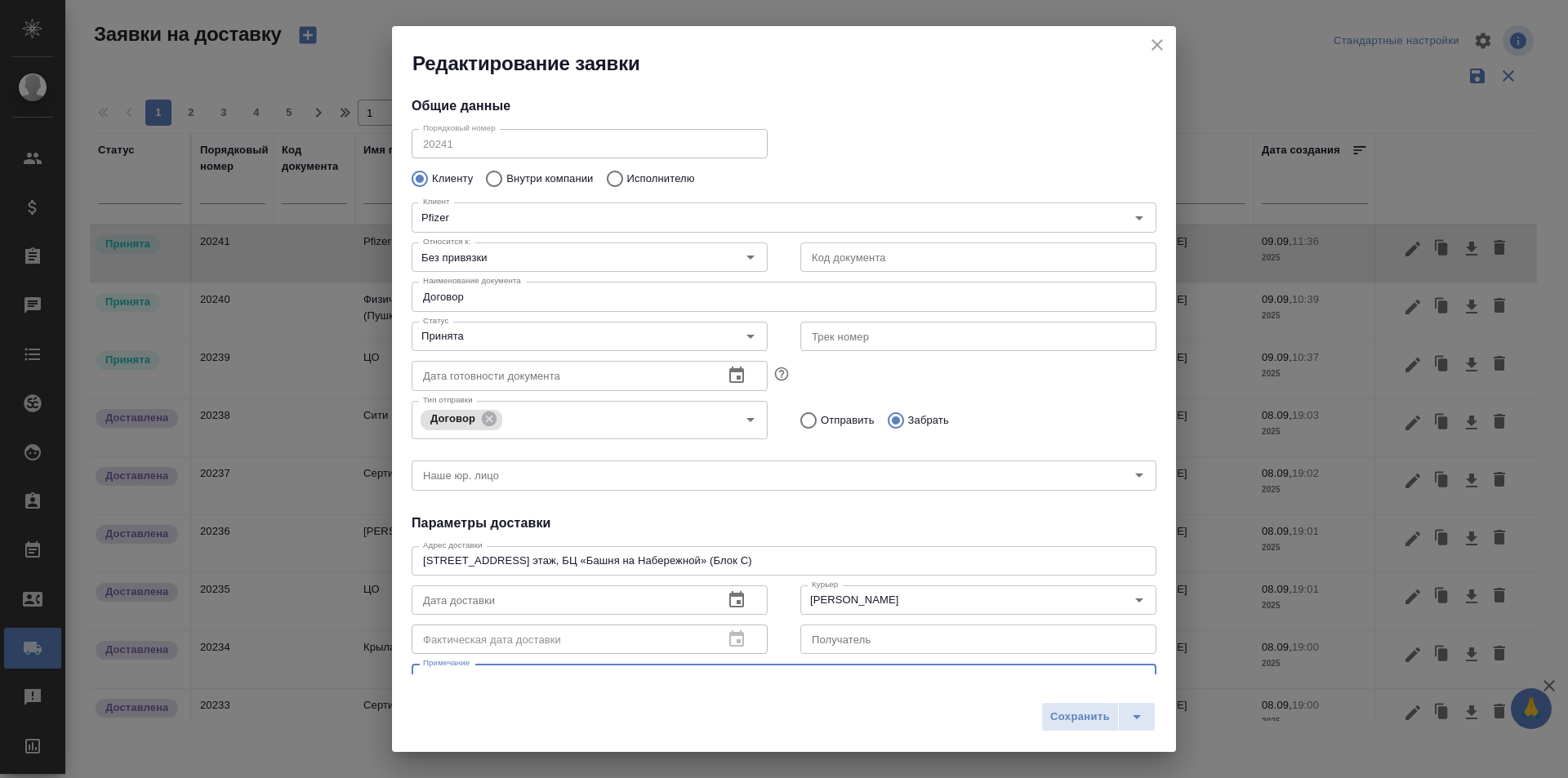
scroll to position [164, 0]
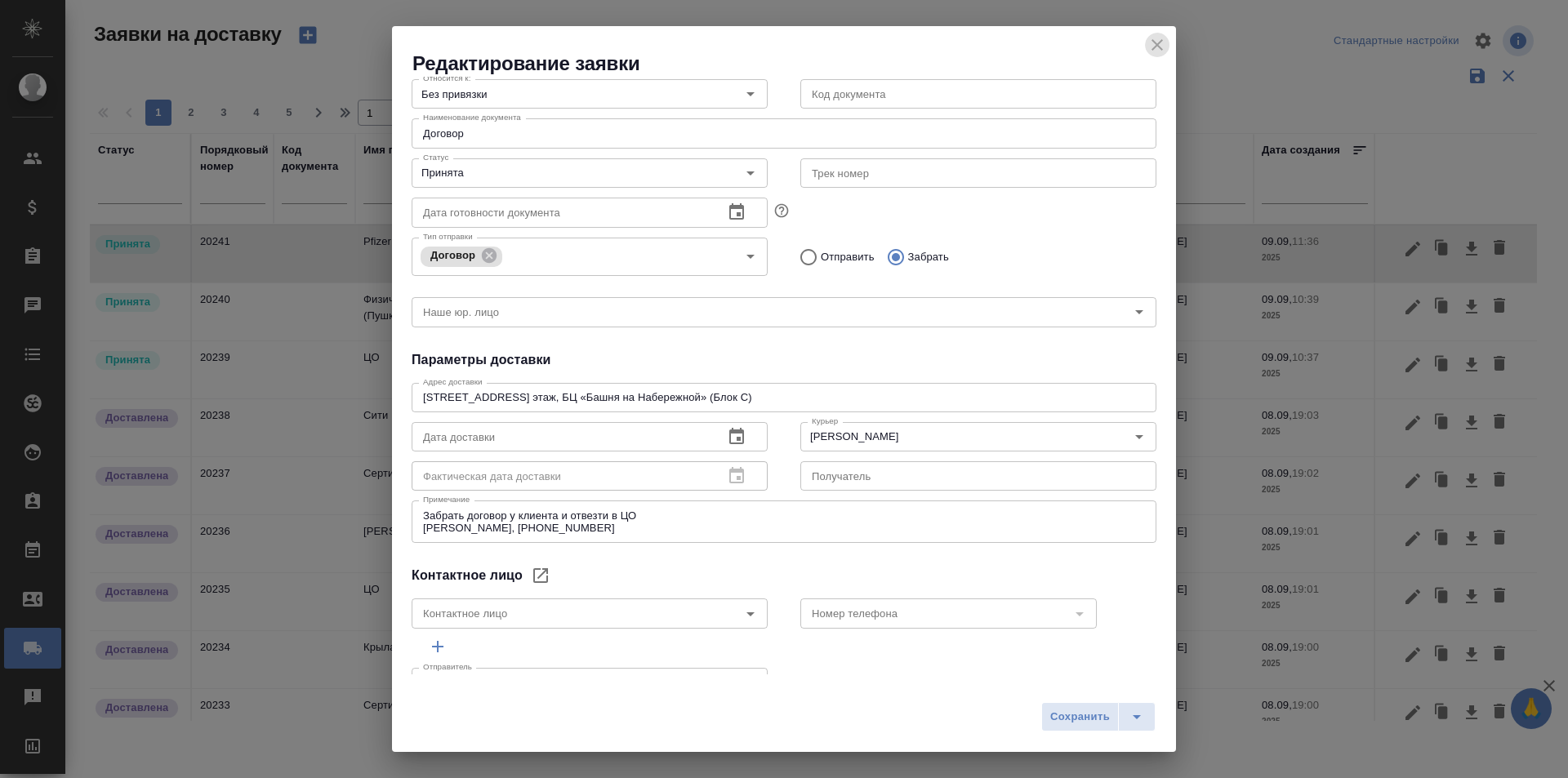
click at [1156, 45] on icon "close" at bounding box center [1158, 44] width 11 height 11
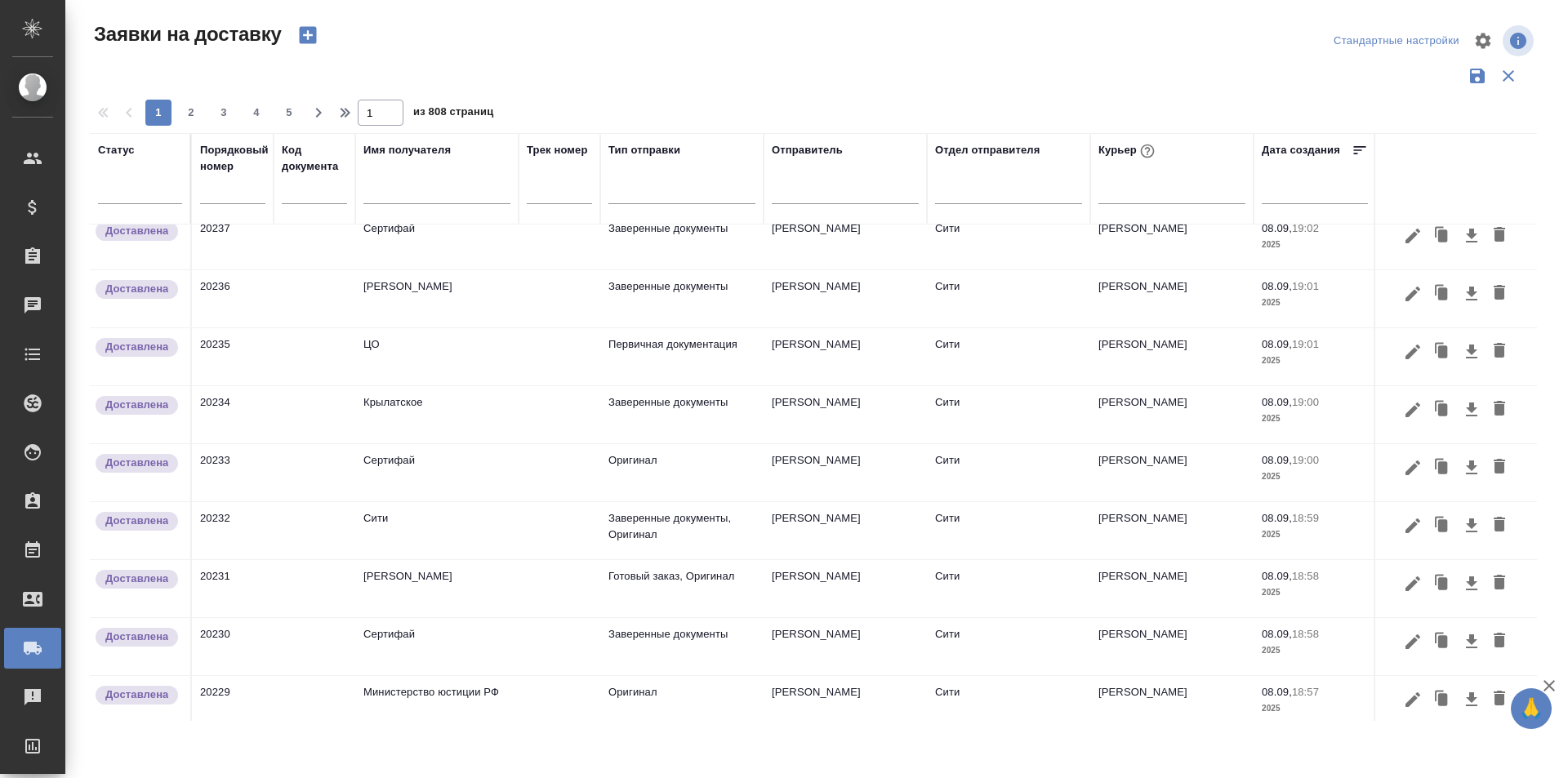
scroll to position [0, 0]
